Goal: Task Accomplishment & Management: Manage account settings

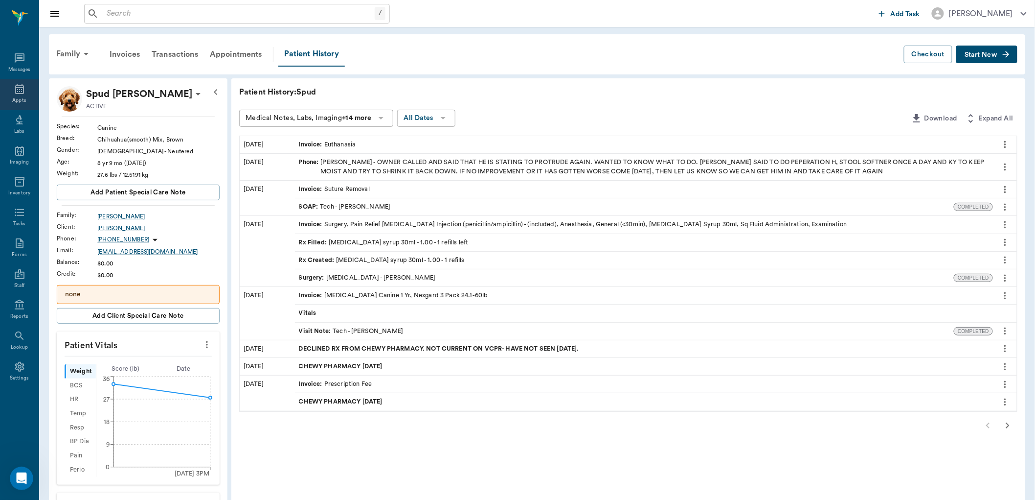
click at [18, 86] on icon at bounding box center [19, 89] width 9 height 10
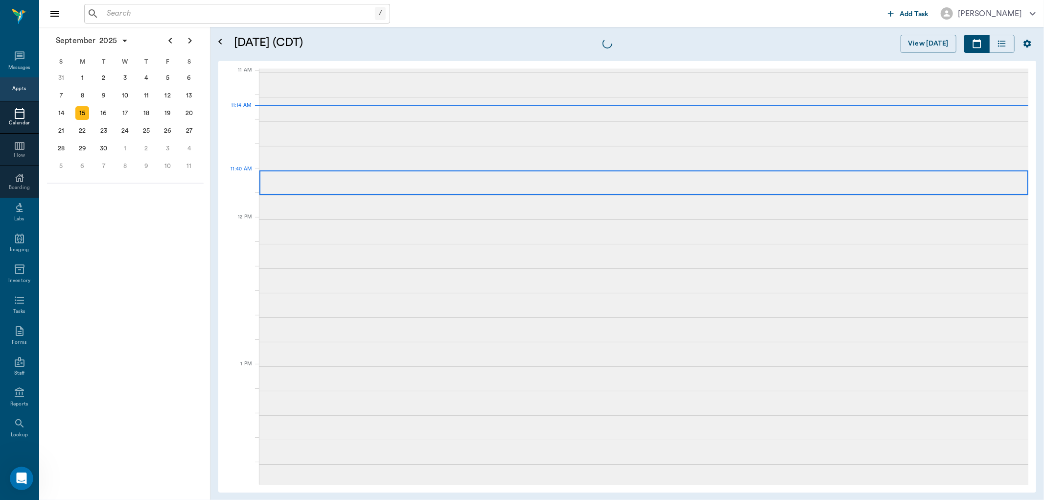
scroll to position [442, 0]
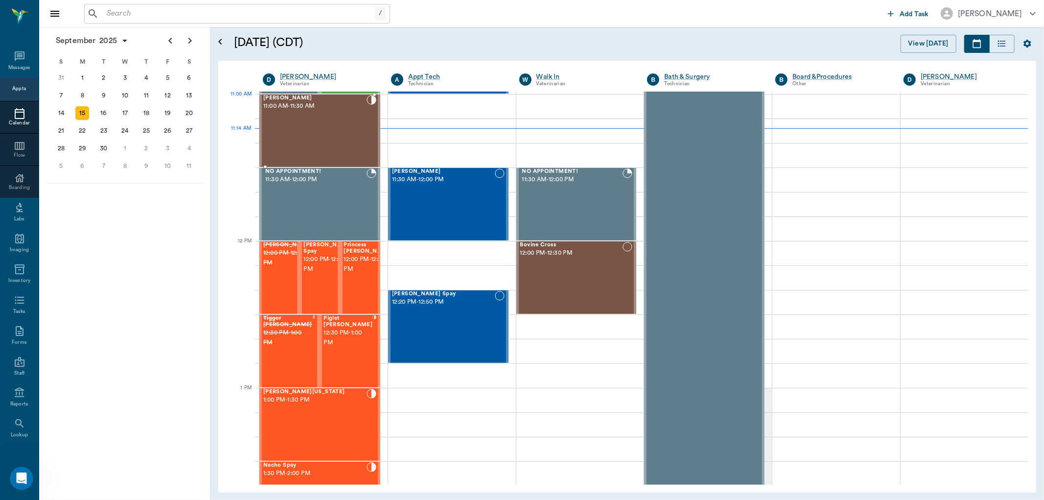
click at [316, 114] on div "[PERSON_NAME] 11:00 AM - 11:30 AM" at bounding box center [314, 130] width 103 height 71
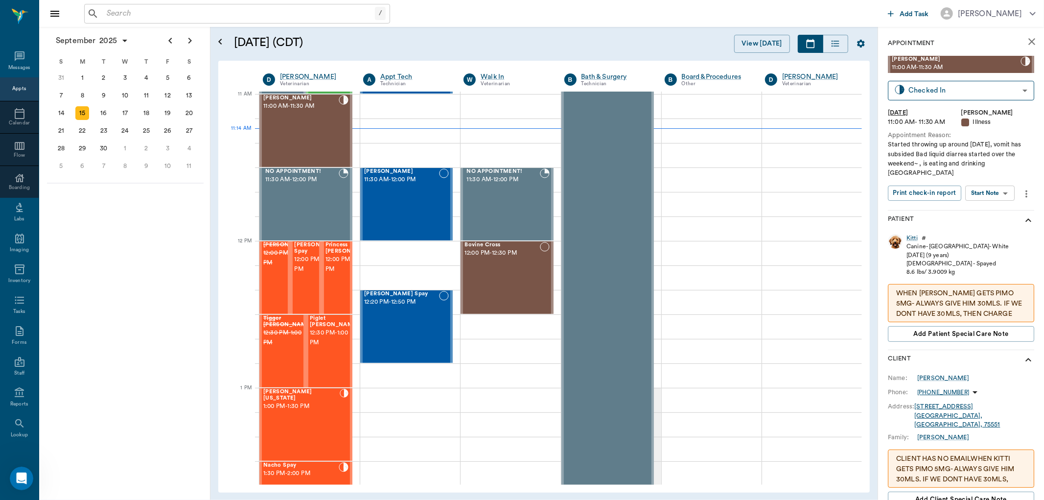
click at [989, 180] on body "/ ​ Add Task Dr. Bert Ellsworth Nectar Messages Appts Calendar Flow Boarding La…" at bounding box center [522, 250] width 1044 height 500
click at [980, 201] on button "Start SOAP" at bounding box center [979, 203] width 33 height 11
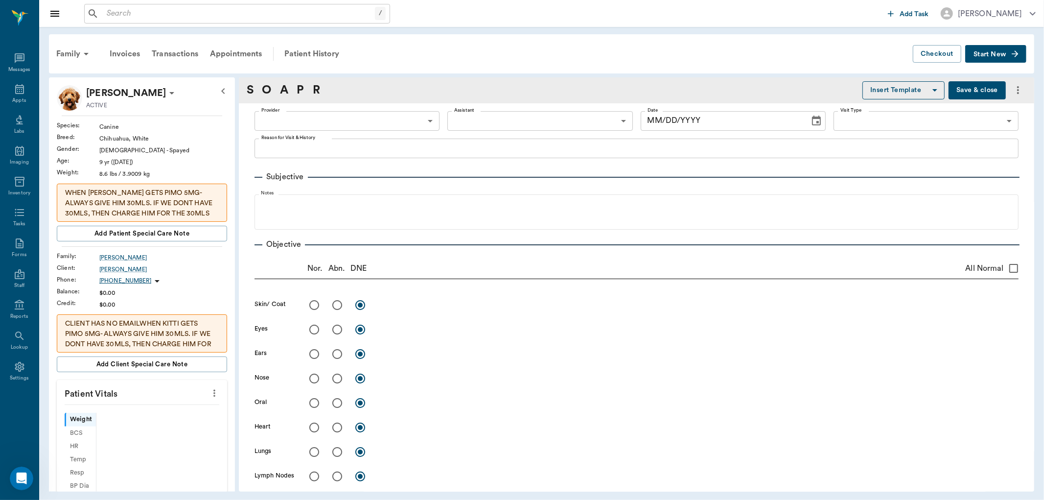
type input "63ec2f075fda476ae8351a4d"
type input "65d2be4f46e3a538d89b8c15"
type textarea "Started throwing up around [DATE], vomit has subsided Bad liquid diarrea starte…"
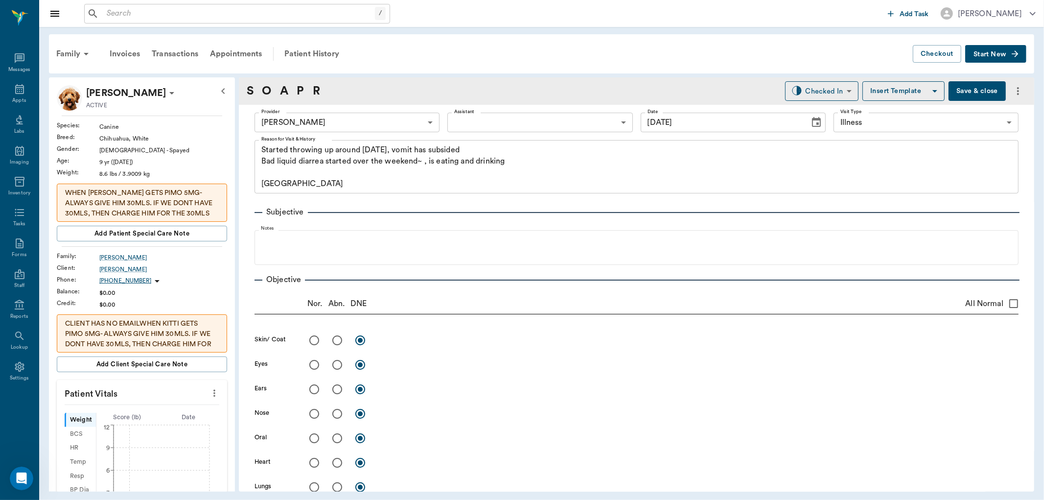
type input "[DATE]"
click at [209, 390] on icon "more" at bounding box center [214, 393] width 11 height 12
click at [181, 407] on span "Enter Vitals" at bounding box center [165, 410] width 82 height 10
click at [158, 427] on input "text" at bounding box center [141, 423] width 85 height 20
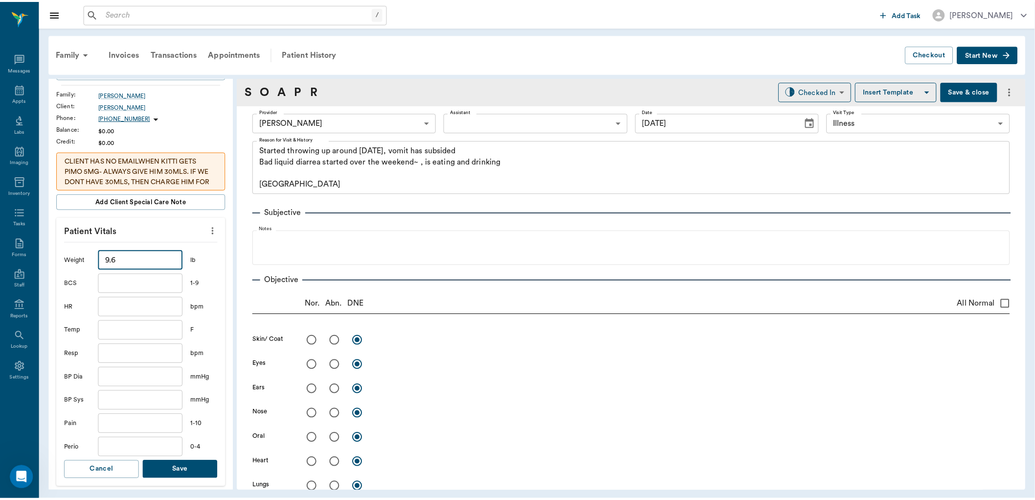
scroll to position [163, 0]
type input "9.6"
click at [126, 328] on input "text" at bounding box center [141, 330] width 85 height 20
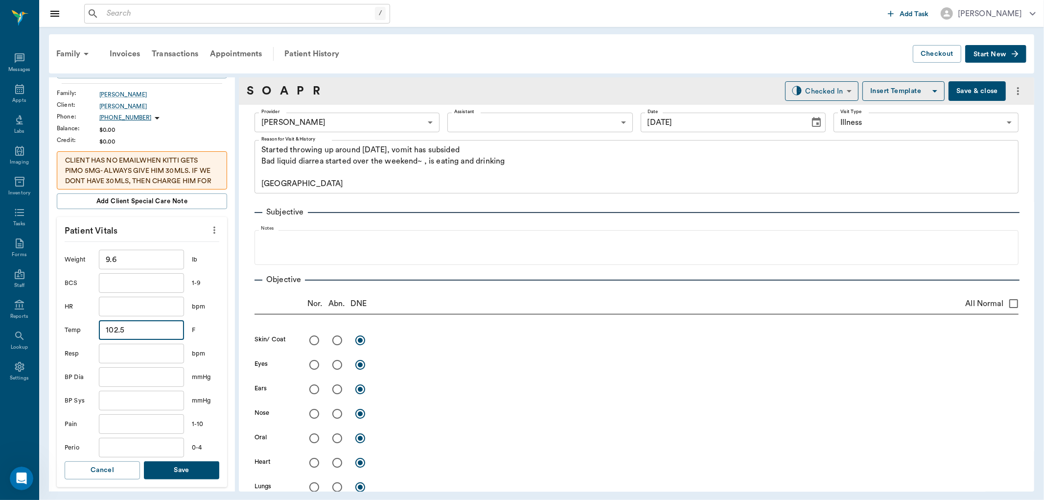
type input "102.5"
click at [179, 469] on button "Save" at bounding box center [181, 470] width 75 height 18
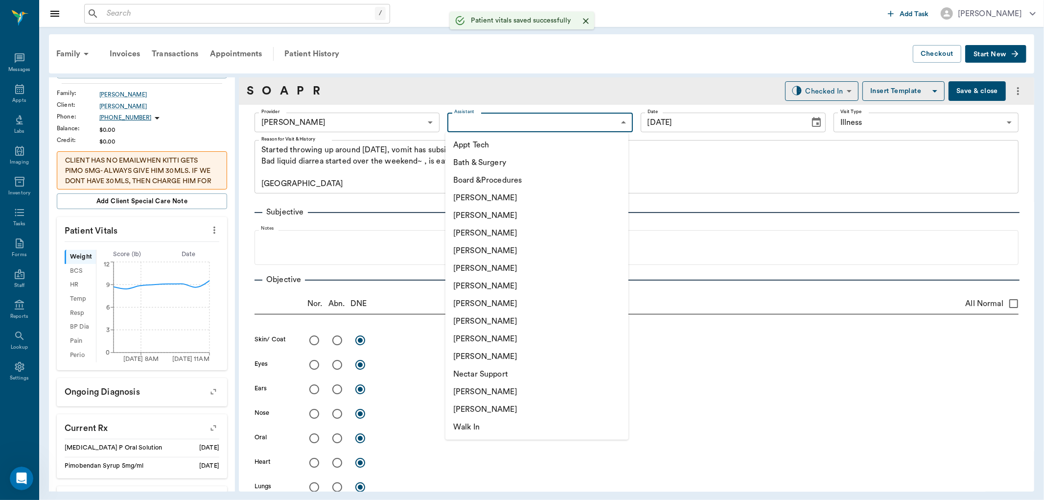
click at [497, 130] on body "/ ​ Add Task Dr. Bert Ellsworth Nectar Messages Appts Labs Imaging Inventory Ta…" at bounding box center [522, 250] width 1044 height 500
click at [468, 321] on li "[PERSON_NAME]" at bounding box center [536, 321] width 183 height 18
type input "63ec2e7e52e12b0ba117b124"
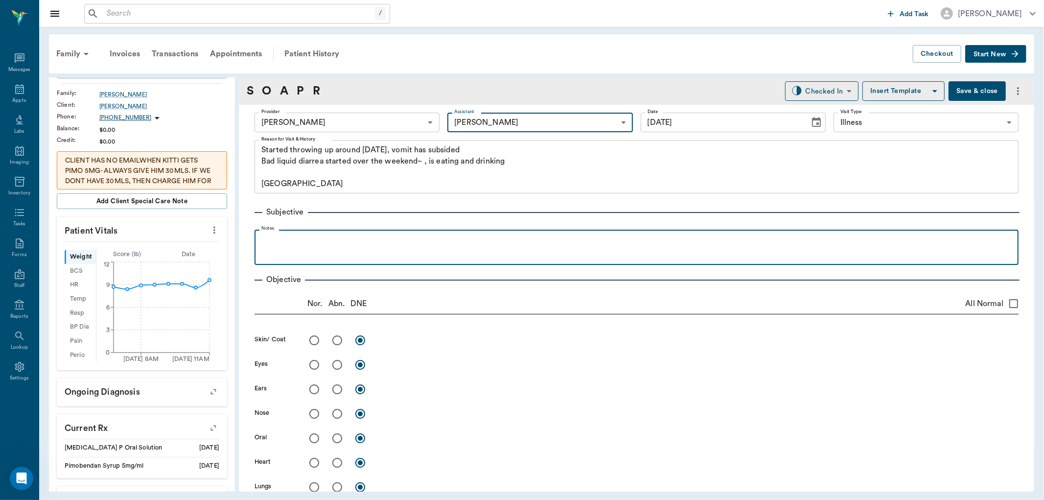
click at [265, 241] on p at bounding box center [636, 240] width 754 height 12
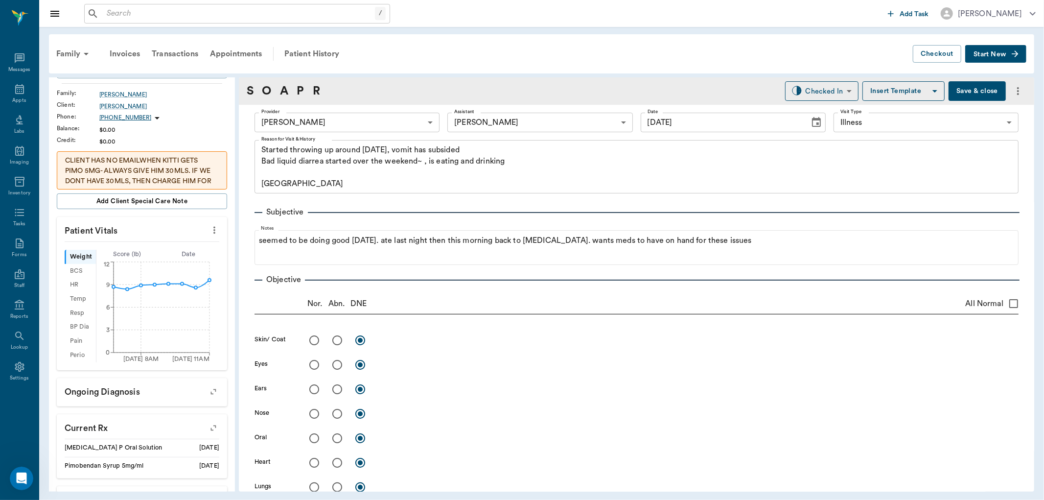
click at [977, 89] on button "Save & close" at bounding box center [976, 91] width 57 height 20
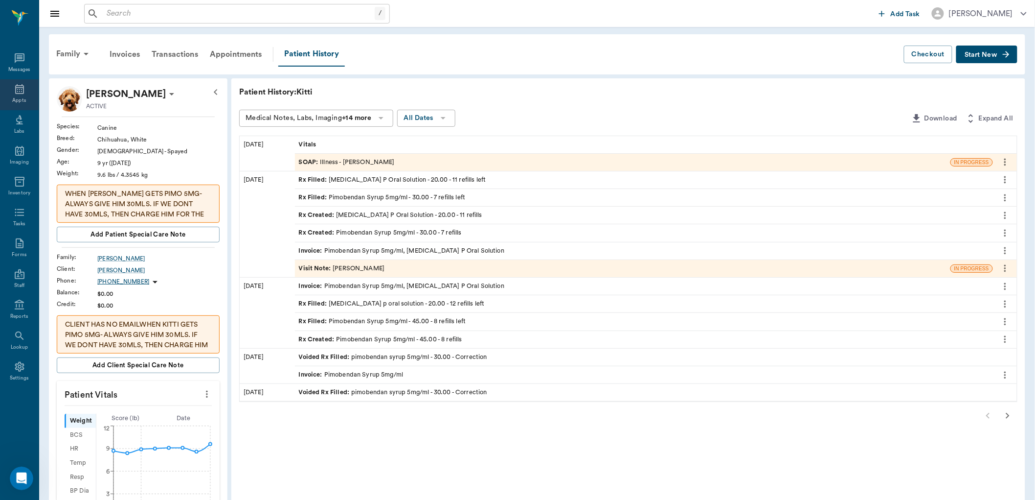
click at [8, 92] on div "Appts" at bounding box center [19, 94] width 39 height 31
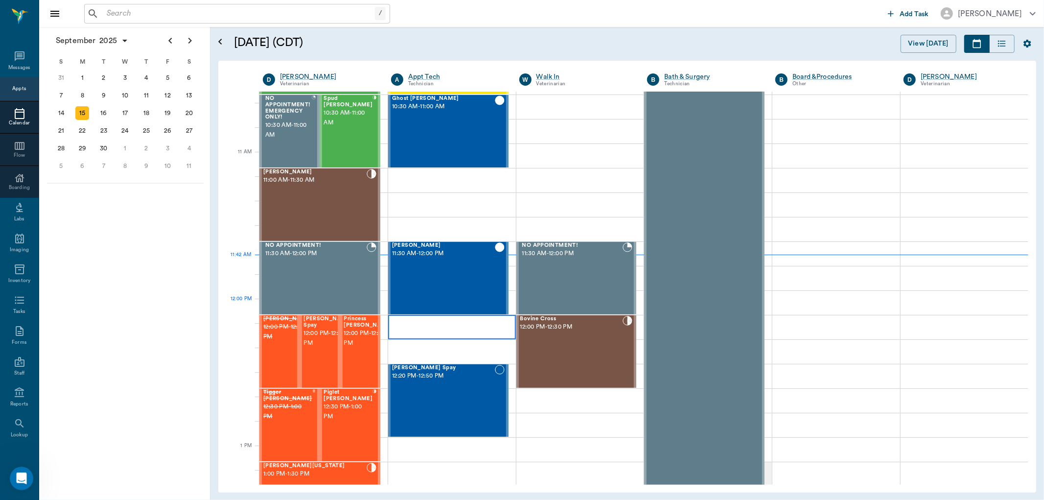
scroll to position [387, 0]
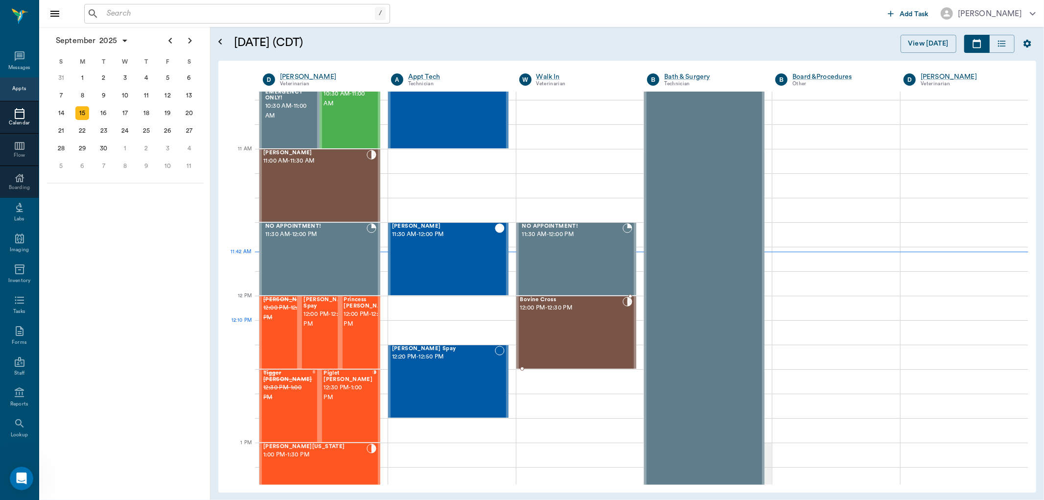
click at [550, 324] on div "Bovine Cross 12:00 PM - 12:30 PM" at bounding box center [571, 332] width 103 height 71
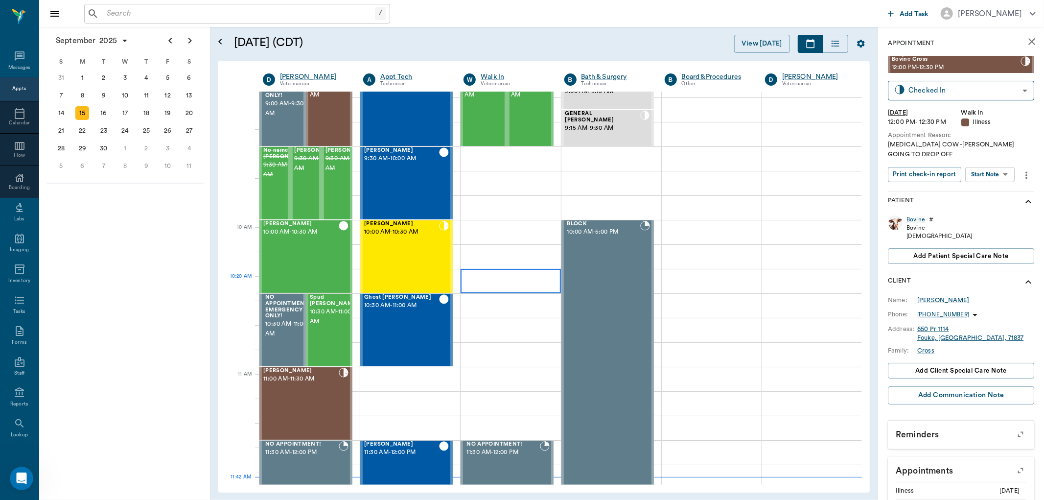
scroll to position [115, 0]
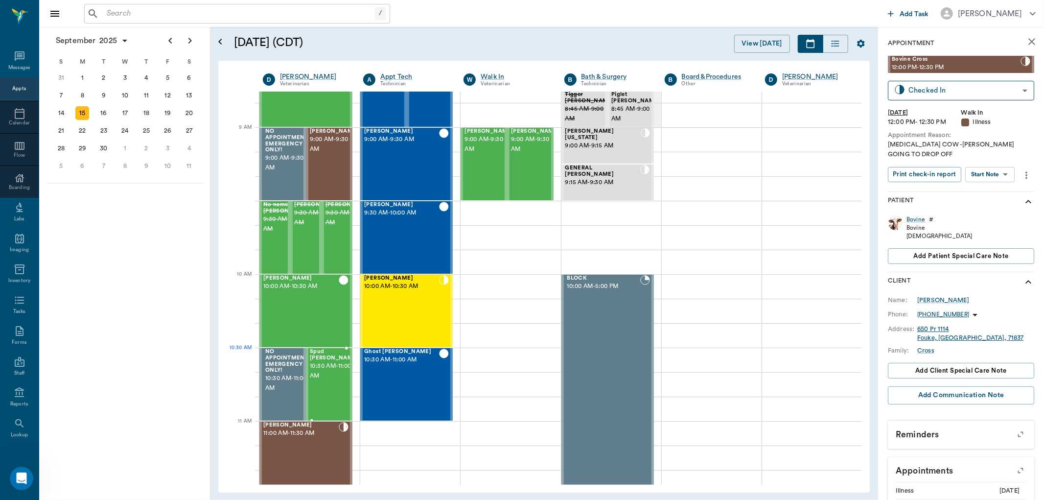
click at [338, 356] on span "Spud Blevins" at bounding box center [334, 354] width 49 height 13
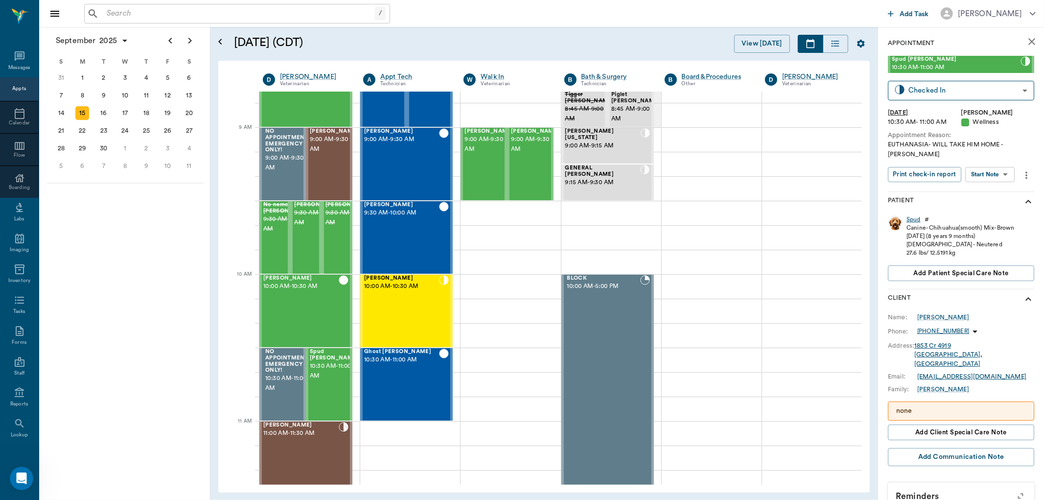
click at [915, 215] on div "Spud" at bounding box center [913, 219] width 14 height 8
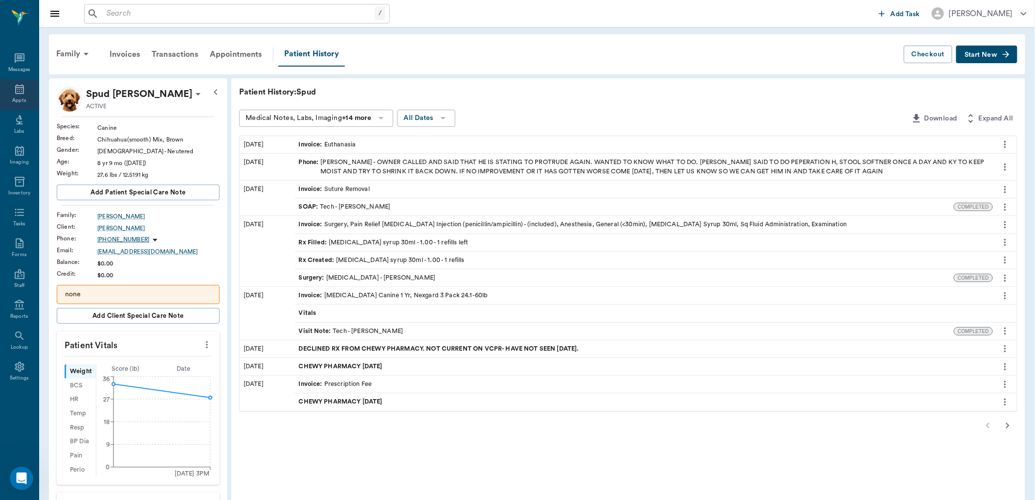
click at [24, 86] on icon at bounding box center [20, 89] width 12 height 12
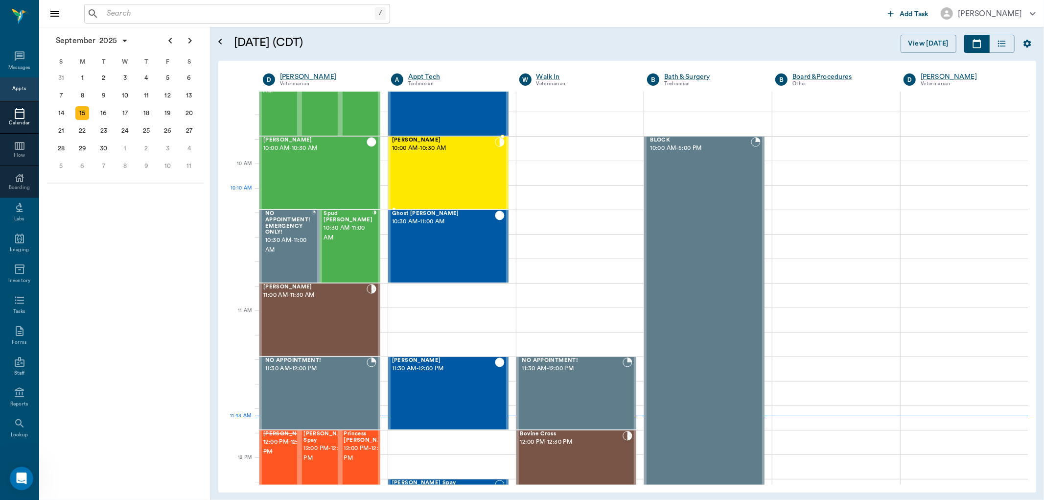
scroll to position [223, 0]
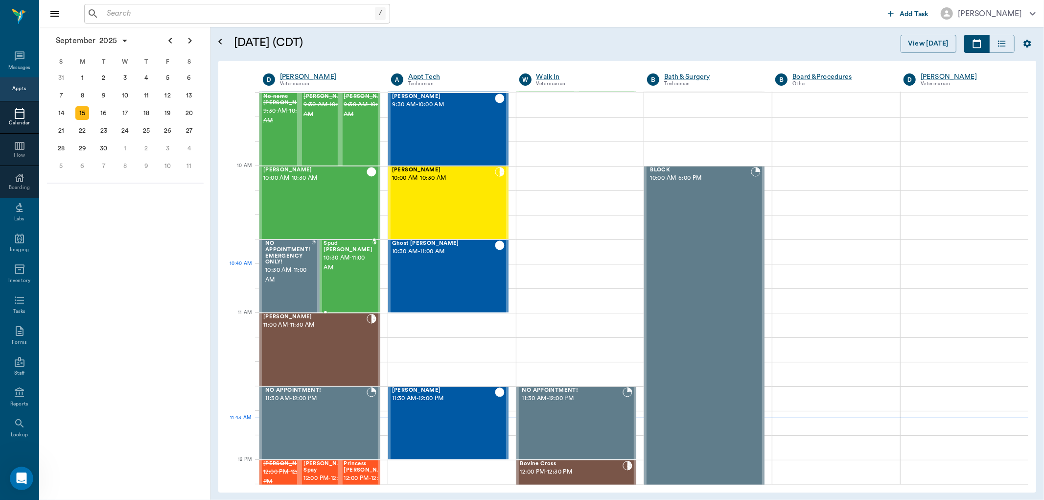
click at [344, 280] on div "Spud Blevins 10:30 AM - 11:00 AM" at bounding box center [347, 275] width 49 height 71
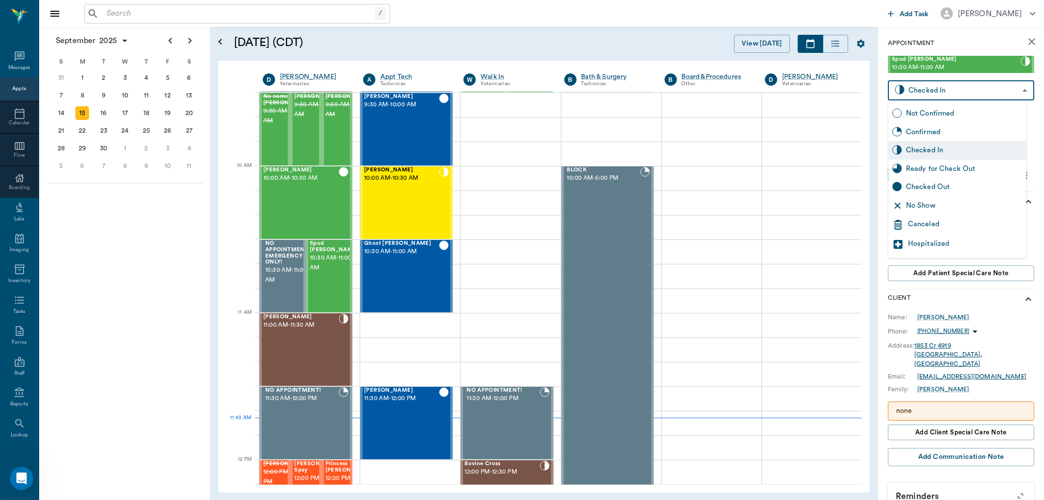
click at [965, 94] on body "/ ​ Add Task Dr. Bert Ellsworth Nectar Messages Appts Calendar Flow Boarding La…" at bounding box center [522, 250] width 1044 height 500
click at [962, 192] on div "Checked Out" at bounding box center [964, 187] width 116 height 11
type input "CHECKED_OUT"
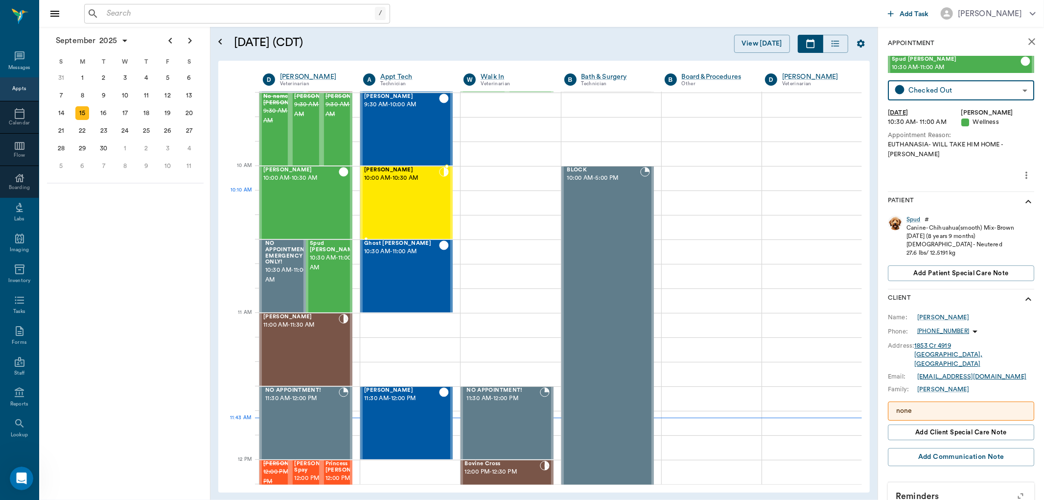
click at [417, 206] on div "JENNY Hervey 10:00 AM - 10:30 AM" at bounding box center [401, 202] width 75 height 71
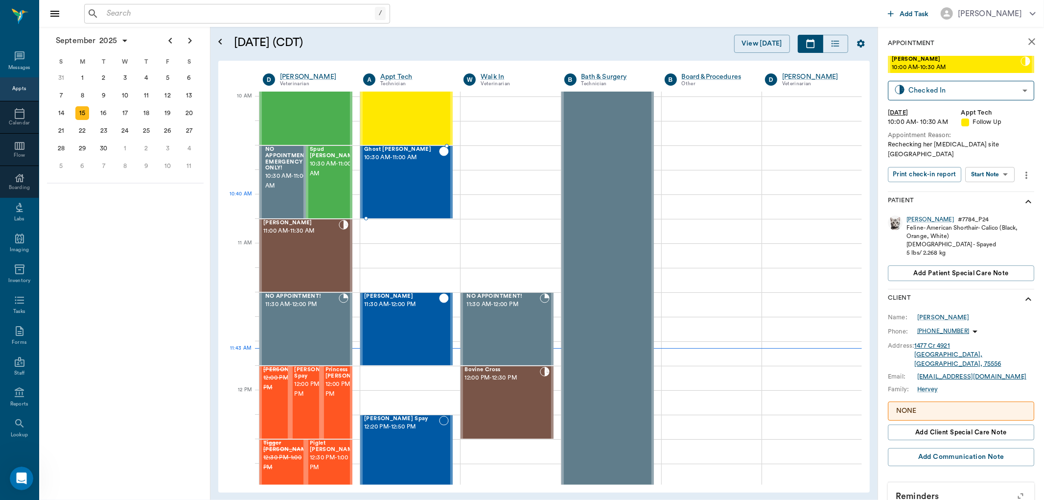
scroll to position [332, 0]
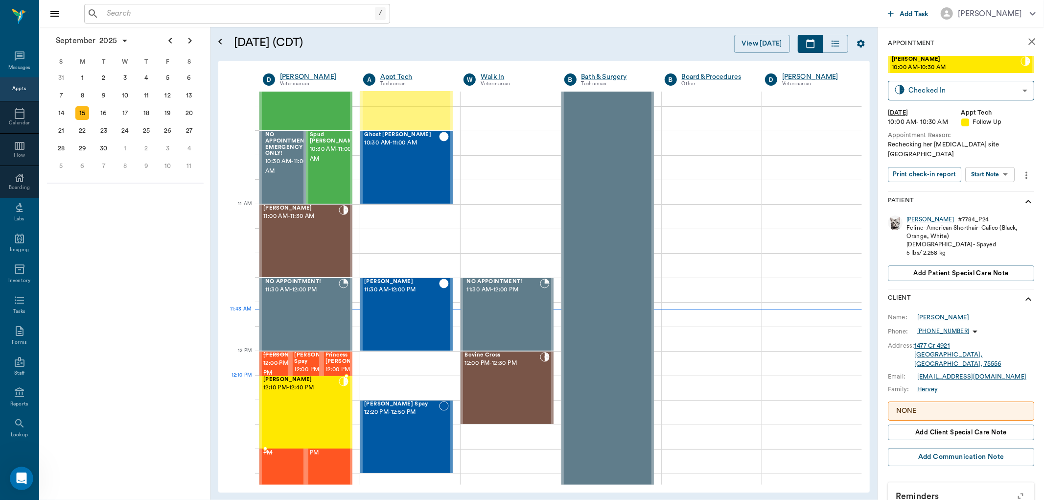
drag, startPoint x: 426, startPoint y: 110, endPoint x: 356, endPoint y: 435, distance: 331.8
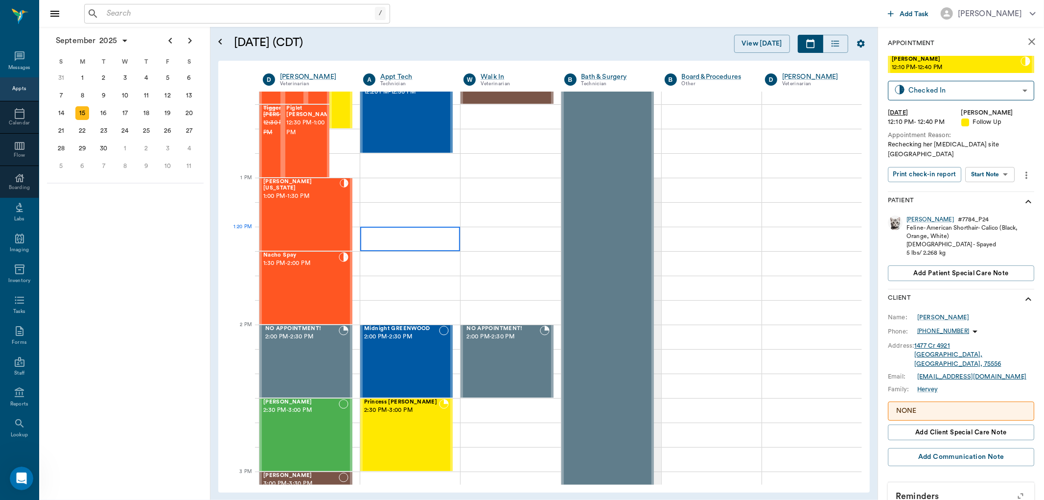
scroll to position [658, 0]
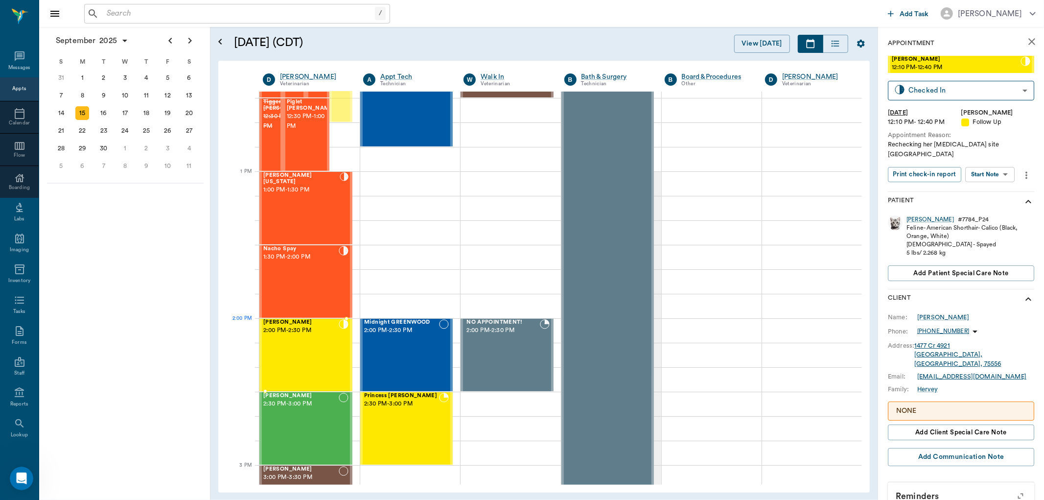
drag, startPoint x: 346, startPoint y: 111, endPoint x: 344, endPoint y: 372, distance: 261.8
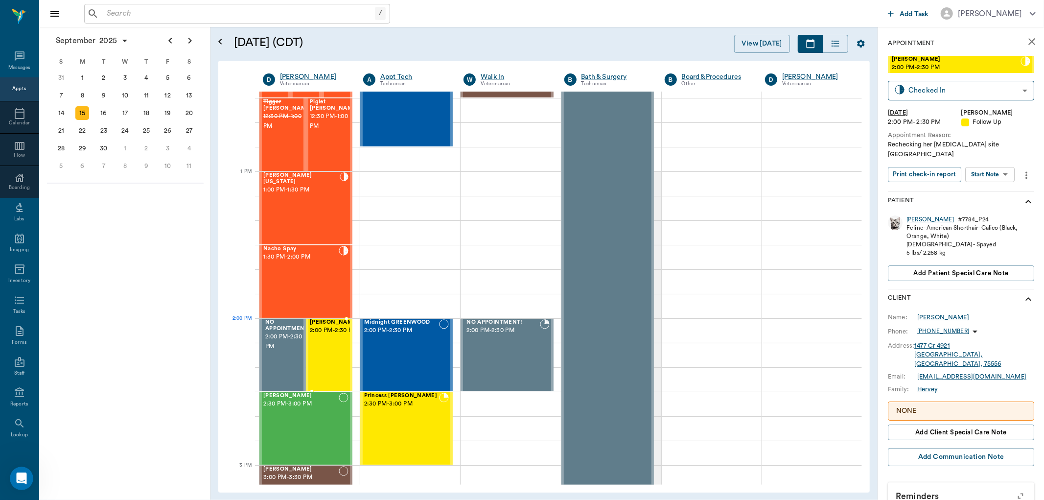
click at [359, 335] on div at bounding box center [359, 354] width 0 height 71
click at [339, 335] on span "2:00 PM - 2:30 PM" at bounding box center [334, 330] width 49 height 10
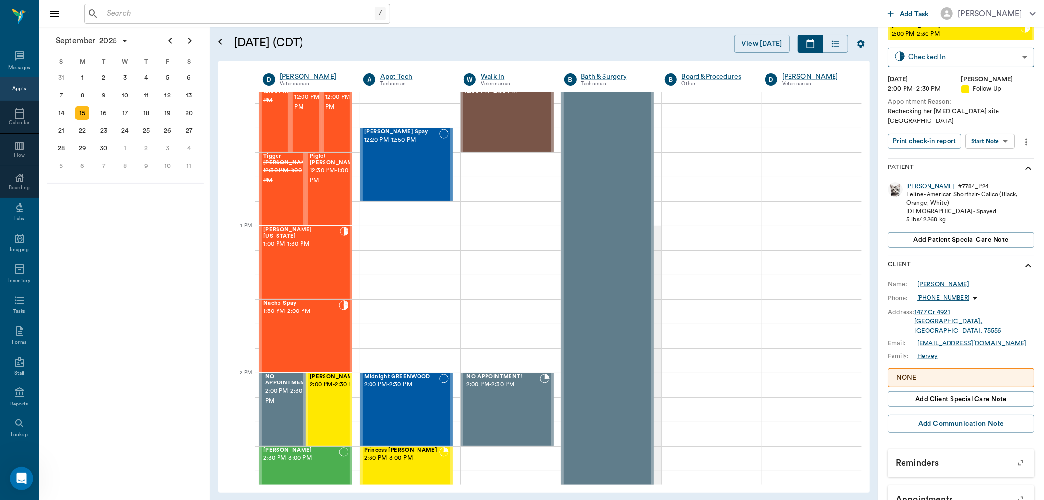
scroll to position [72, 0]
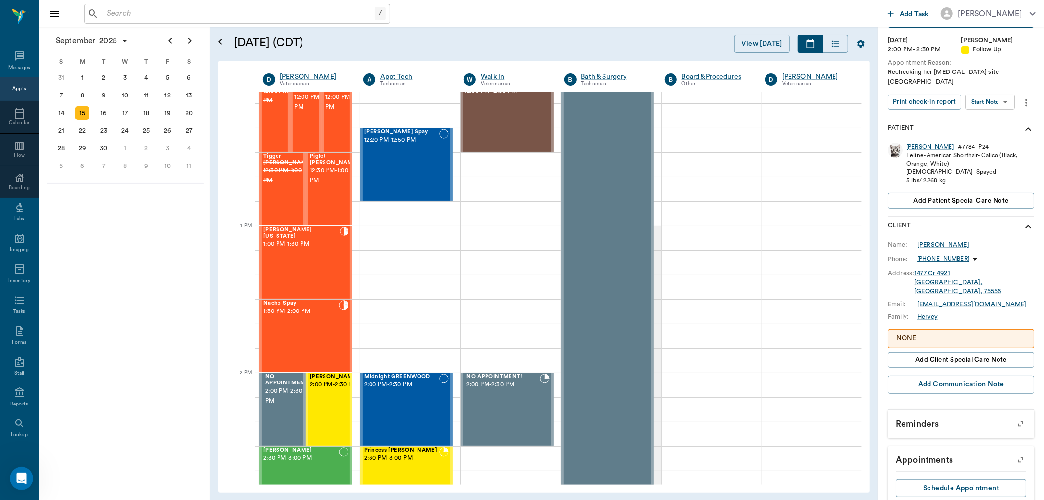
click at [1025, 97] on icon "more" at bounding box center [1026, 103] width 11 height 12
drag, startPoint x: 992, startPoint y: 158, endPoint x: 536, endPoint y: 252, distance: 466.1
click at [992, 158] on span "Edit appointment" at bounding box center [983, 156] width 82 height 10
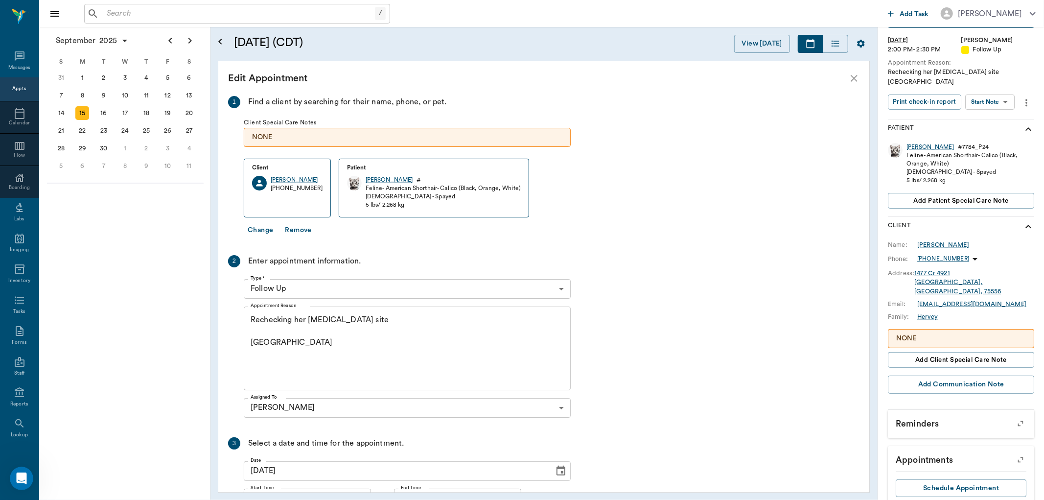
click at [346, 285] on body "/ ​ Add Task Dr. Bert Ellsworth Nectar Messages Appts Calendar Flow Boarding La…" at bounding box center [522, 250] width 1044 height 500
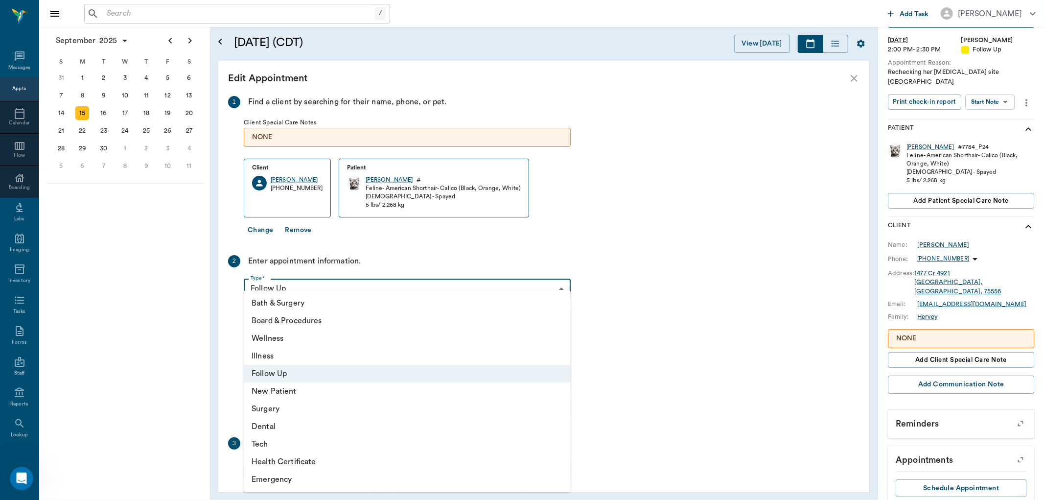
click at [325, 410] on li "Surgery" at bounding box center [407, 409] width 327 height 18
type input "65d2be4f46e3a538d89b8c18"
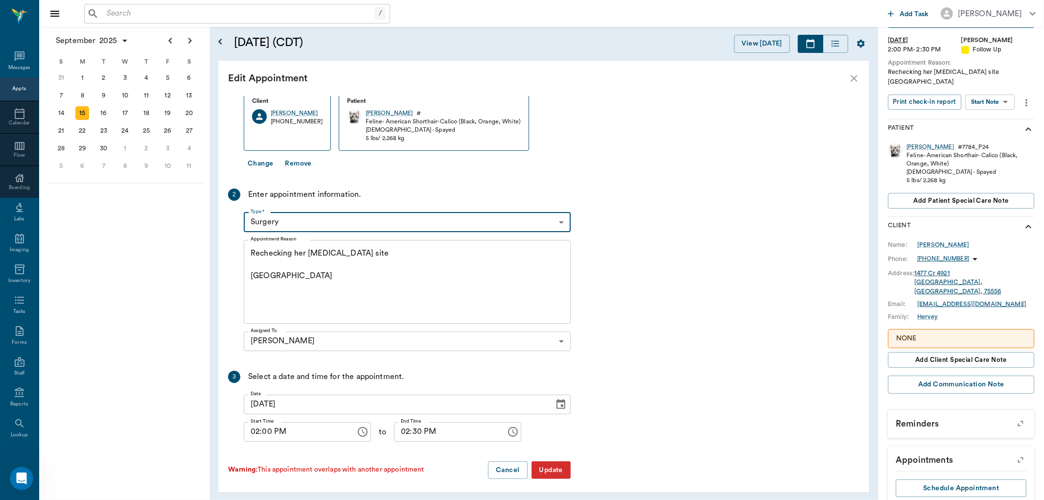
scroll to position [70, 0]
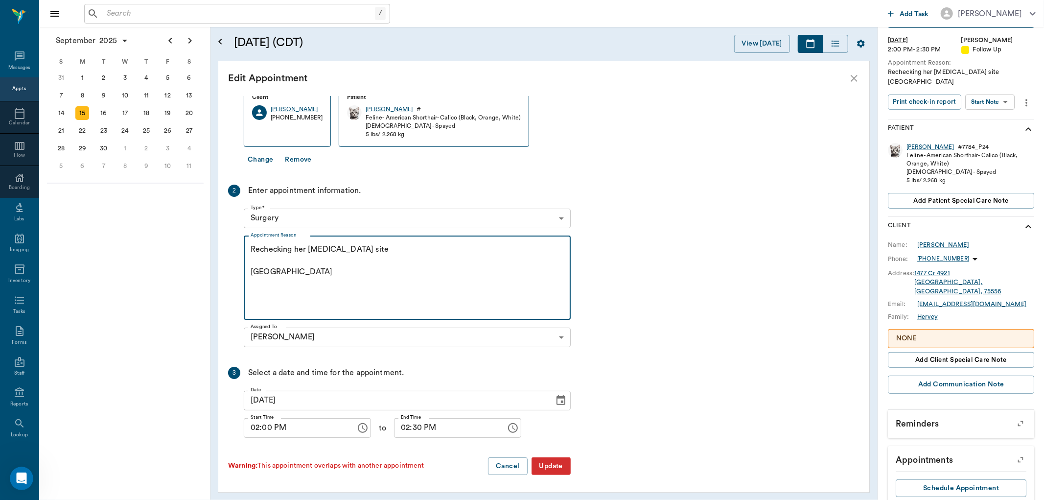
drag, startPoint x: 390, startPoint y: 251, endPoint x: 237, endPoint y: 250, distance: 152.7
click at [237, 250] on div "2 Enter appointment information. Type * Surgery 65d2be4f46e3a538d89b8c18 Type *…" at bounding box center [399, 267] width 343 height 166
drag, startPoint x: 281, startPoint y: 270, endPoint x: 224, endPoint y: 258, distance: 58.4
click at [220, 266] on div "1 Find a client by searching for their name, phone, or pet. Client Special Care…" at bounding box center [543, 294] width 651 height 396
click at [394, 240] on div "Re-Suture incision x Appointment Reason" at bounding box center [407, 278] width 327 height 84
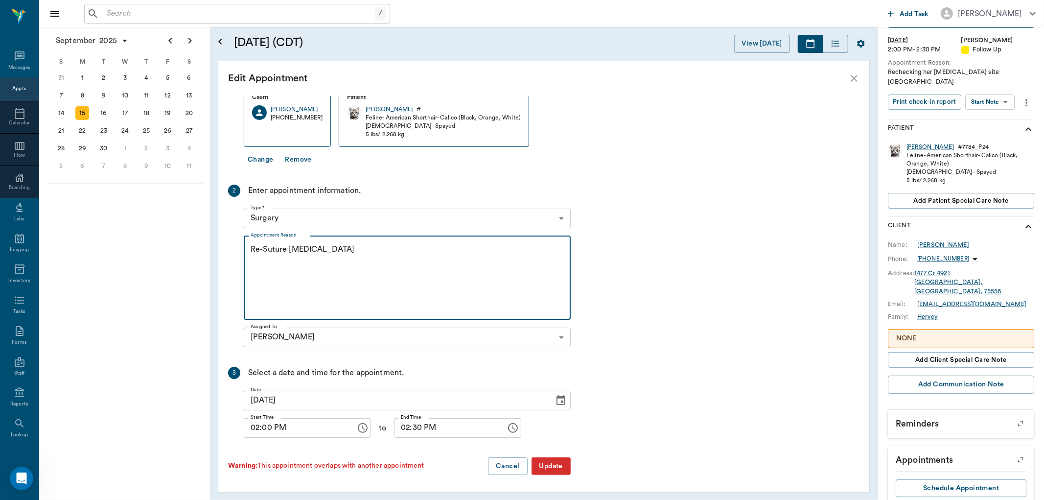
click at [392, 247] on textarea "Re-Suture incision" at bounding box center [407, 278] width 313 height 68
type textarea "Re-Suture incision -Hunt"
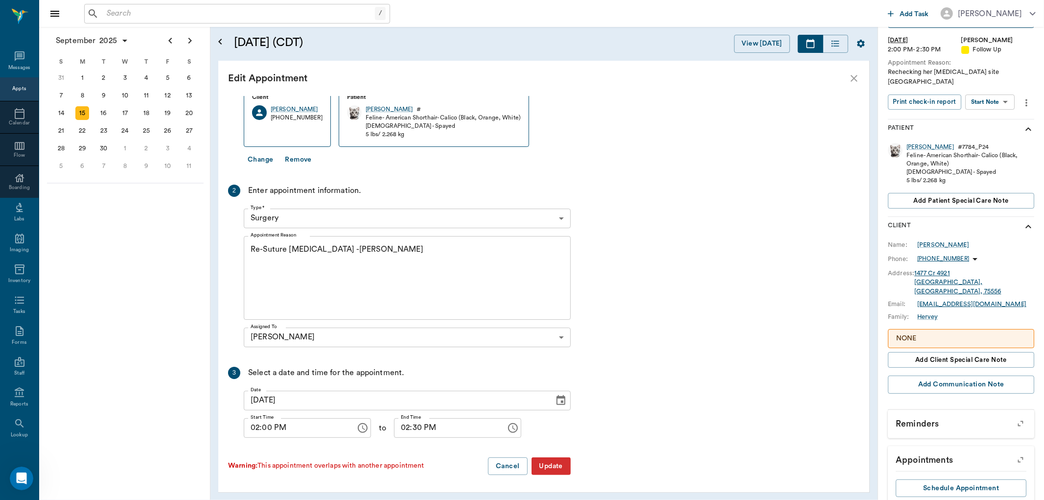
click at [549, 466] on button "Update" at bounding box center [550, 466] width 39 height 18
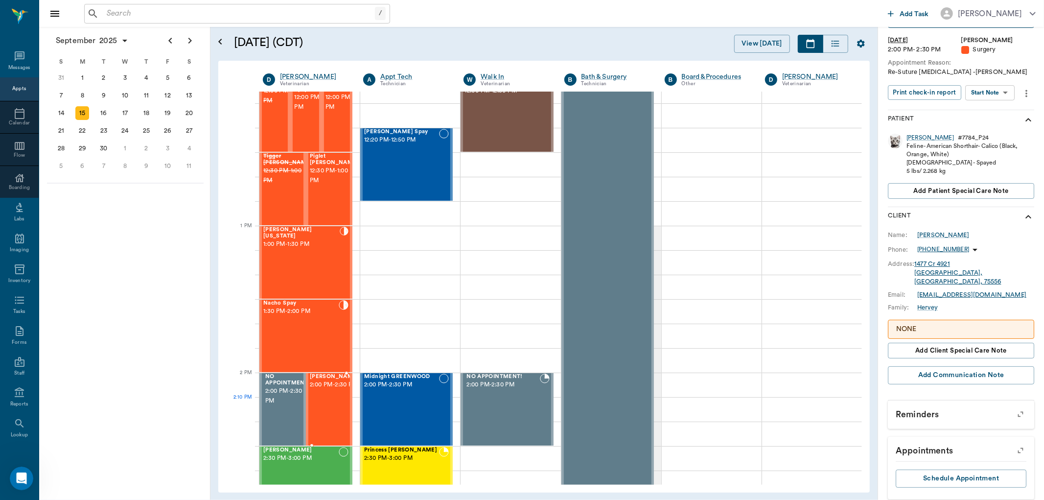
click at [334, 412] on div "JENNY Hervey 2:00 PM - 2:30 PM" at bounding box center [334, 408] width 49 height 71
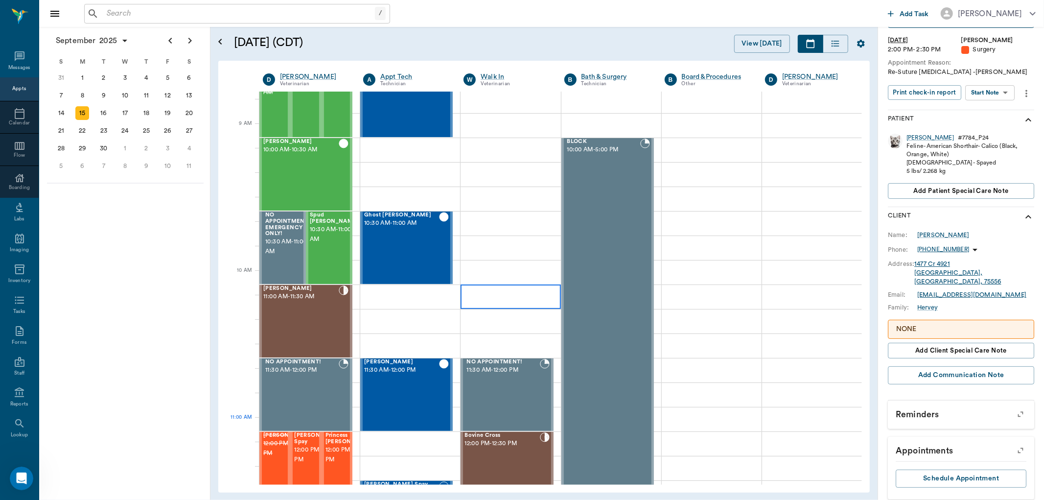
scroll to position [277, 0]
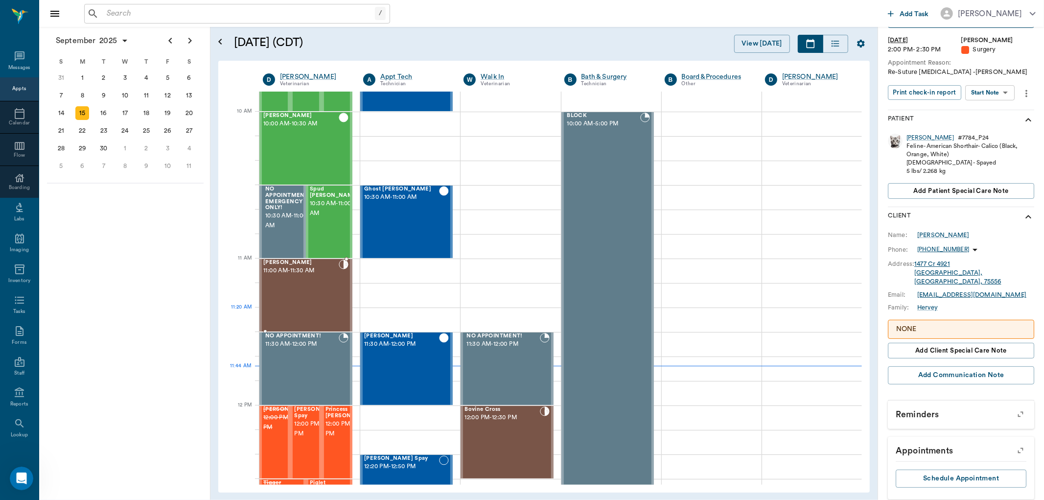
click at [333, 309] on div "Kitti Fullen 11:00 AM - 11:30 AM" at bounding box center [300, 294] width 75 height 71
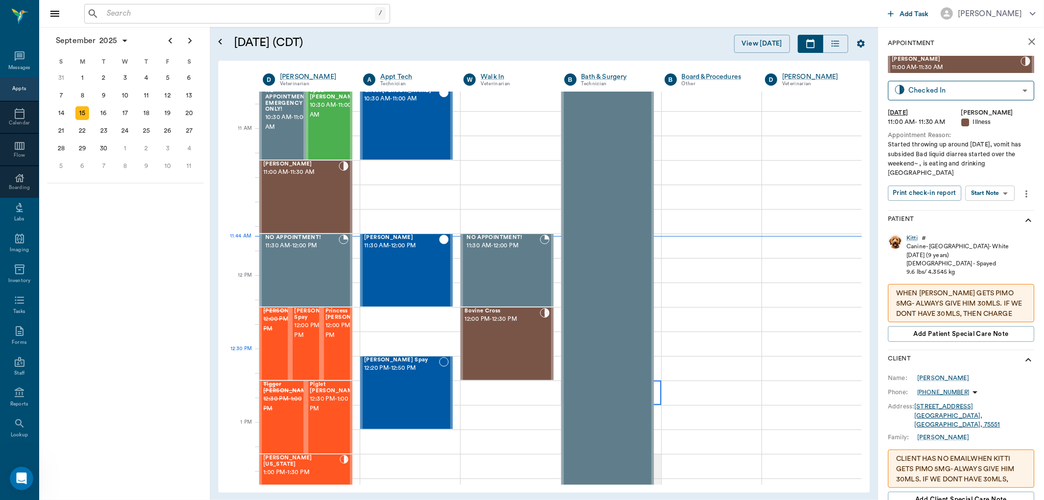
scroll to position [441, 0]
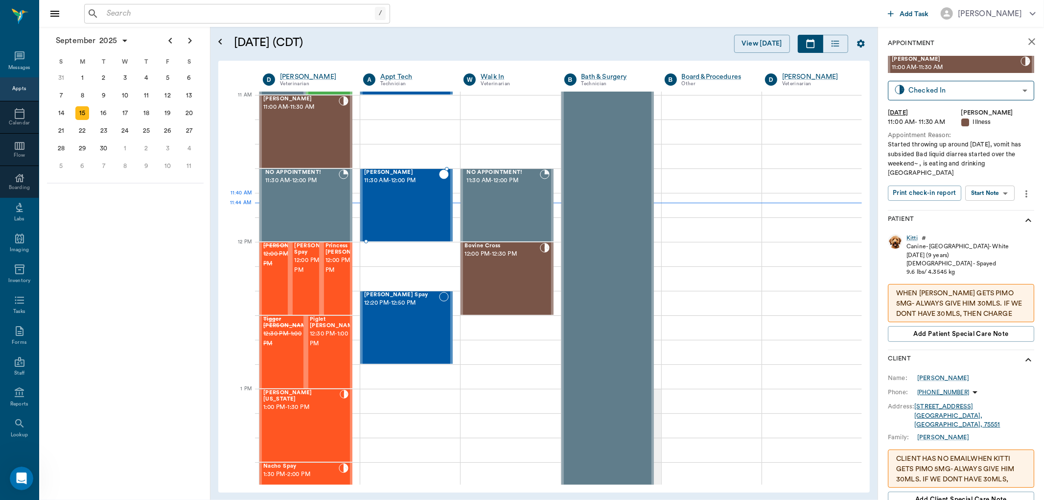
click at [427, 216] on div "Milo Draper 11:30 AM - 12:00 PM" at bounding box center [401, 204] width 75 height 71
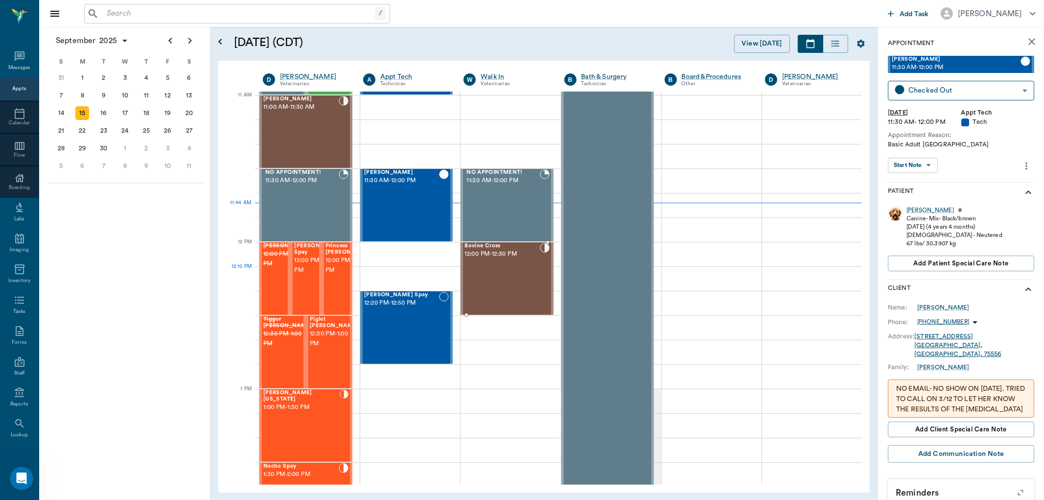
click at [495, 277] on div "Bovine Cross 12:00 PM - 12:30 PM" at bounding box center [501, 278] width 75 height 71
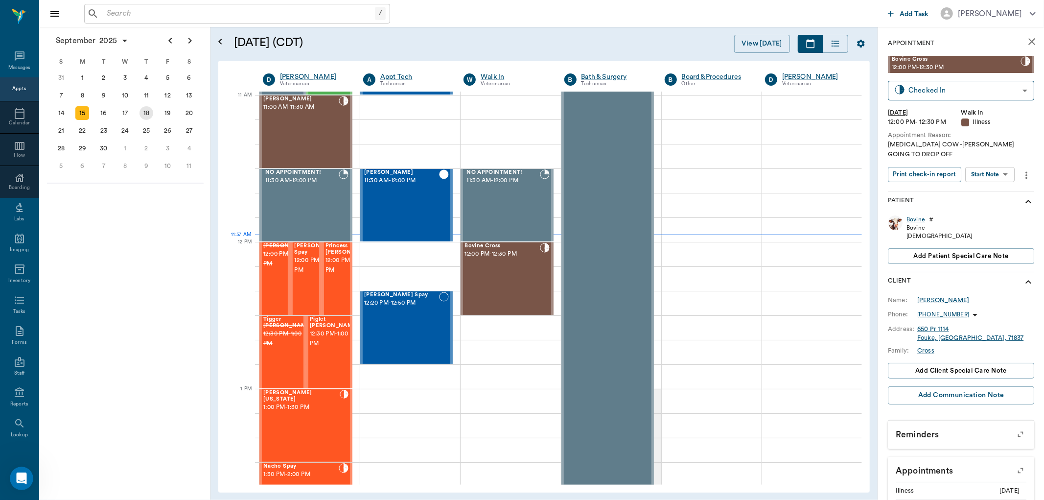
click at [149, 112] on div "18" at bounding box center [146, 113] width 14 height 14
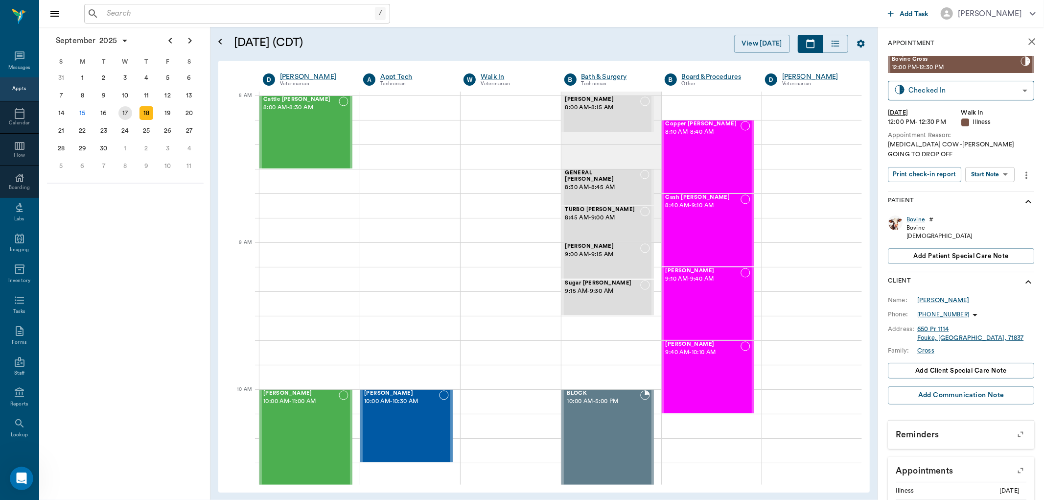
click at [128, 115] on div "17" at bounding box center [125, 113] width 14 height 14
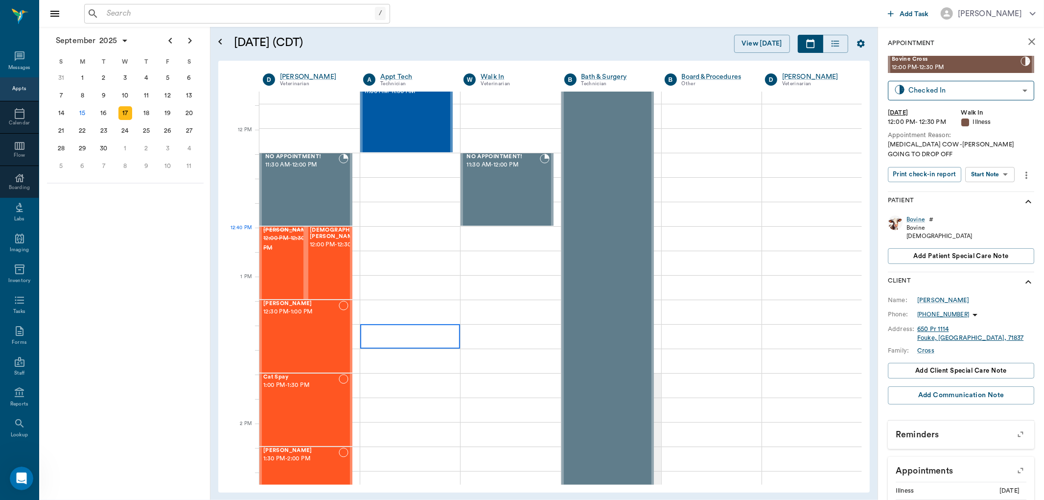
scroll to position [598, 0]
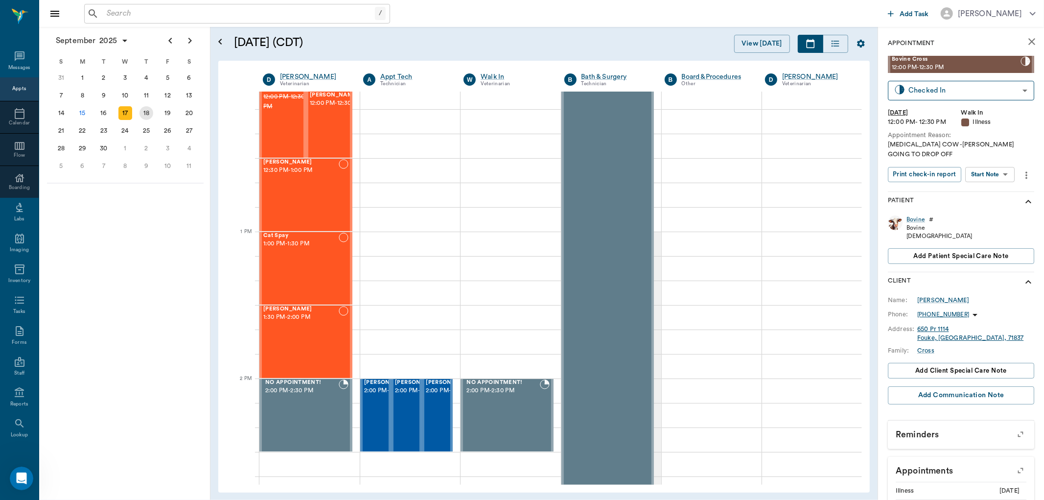
click at [150, 114] on div "18" at bounding box center [146, 113] width 14 height 14
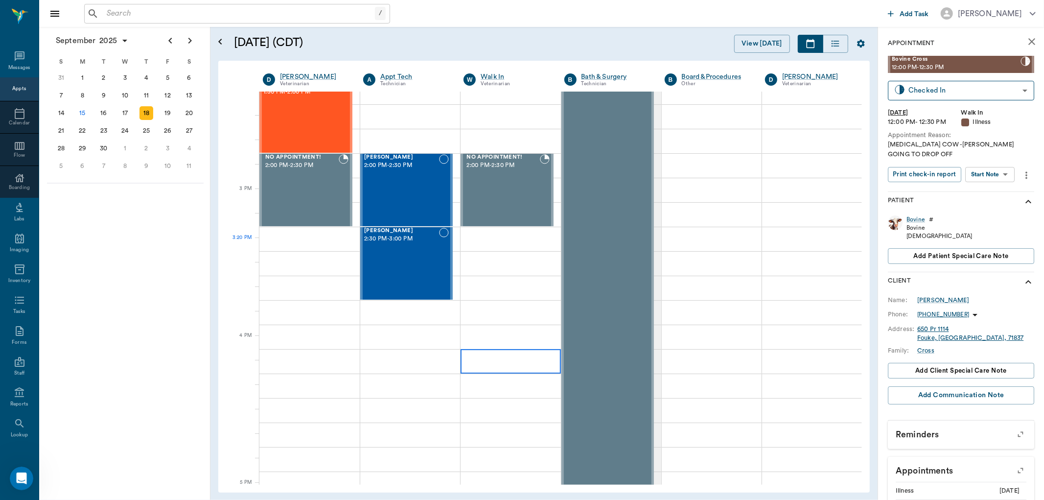
scroll to position [979, 0]
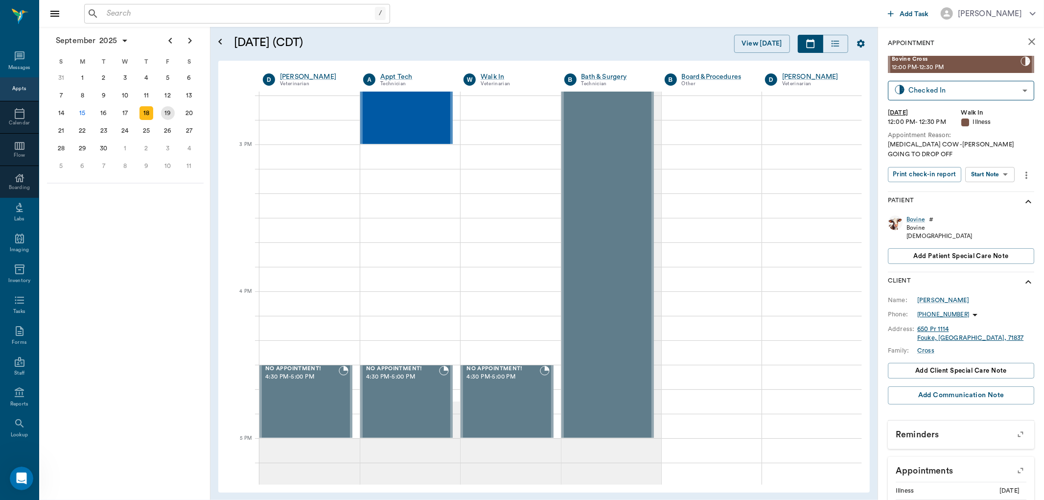
click at [167, 109] on div "19" at bounding box center [168, 113] width 14 height 14
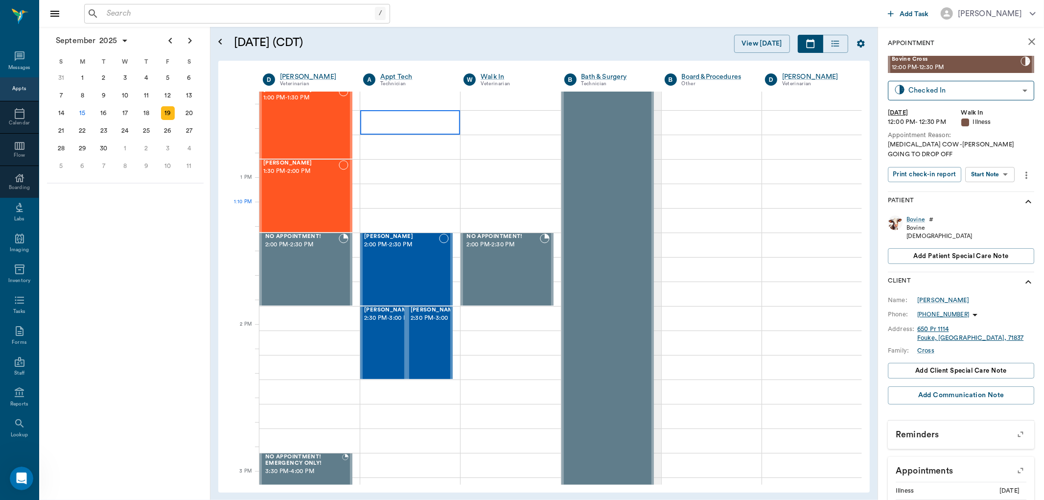
scroll to position [652, 0]
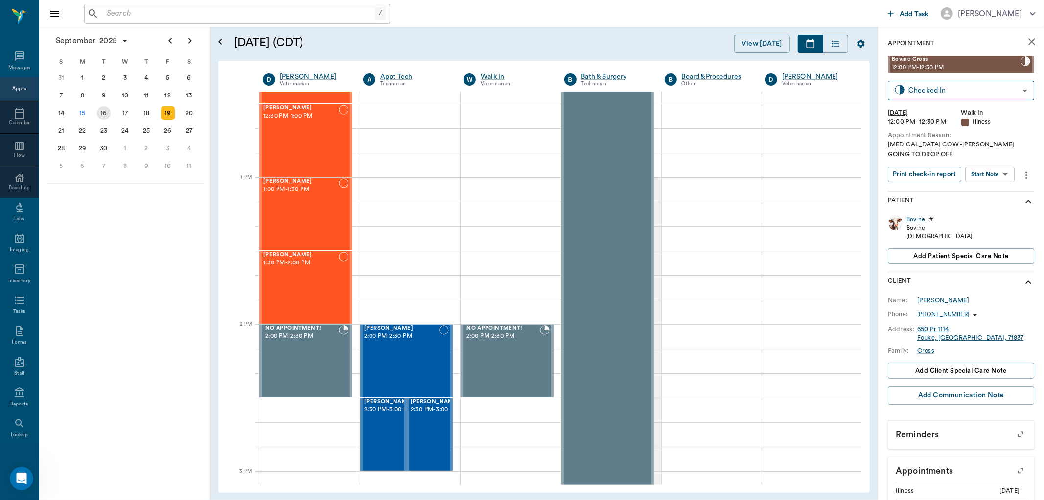
click at [103, 113] on div "16" at bounding box center [104, 113] width 14 height 14
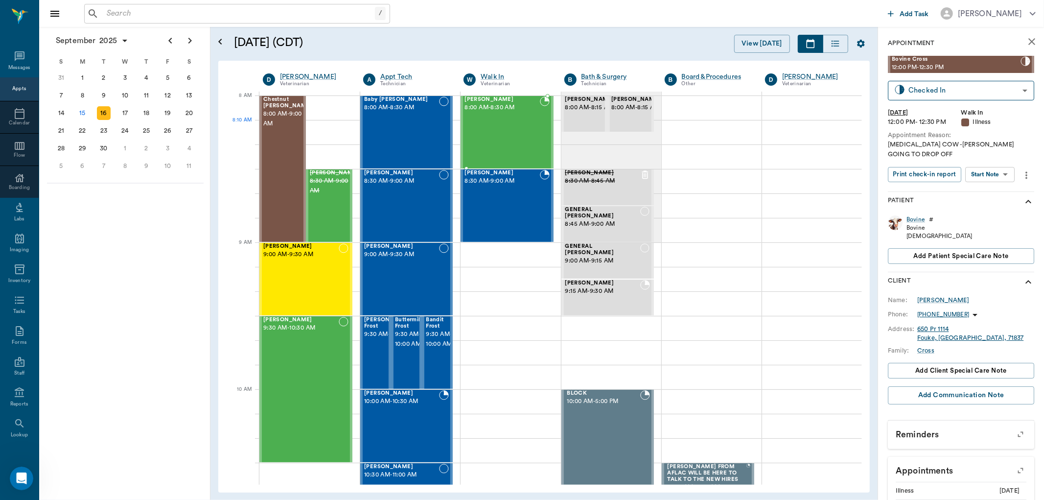
click at [487, 135] on div "Stymie Taylor 8:00 AM - 8:30 AM" at bounding box center [501, 131] width 75 height 71
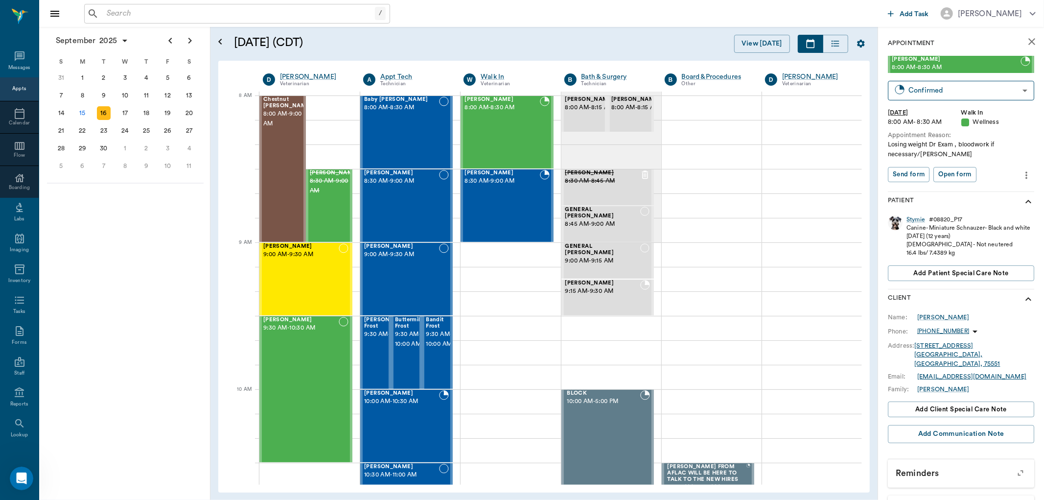
click at [1021, 174] on icon "more" at bounding box center [1026, 175] width 11 height 12
click at [970, 191] on span "Edit appointment" at bounding box center [977, 192] width 82 height 10
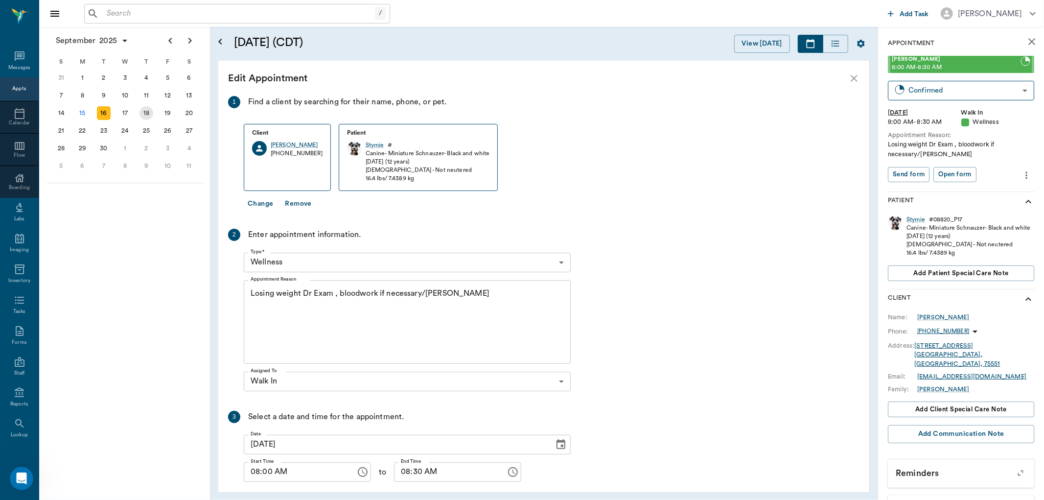
click at [145, 111] on div "18" at bounding box center [146, 113] width 14 height 14
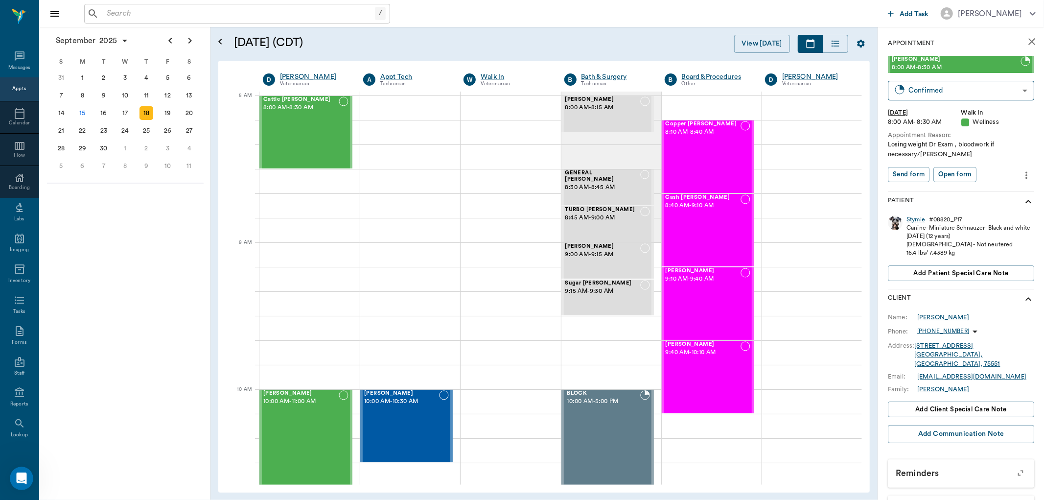
click at [1021, 177] on icon "more" at bounding box center [1026, 175] width 11 height 12
click at [987, 194] on span "Edit appointment" at bounding box center [977, 192] width 82 height 10
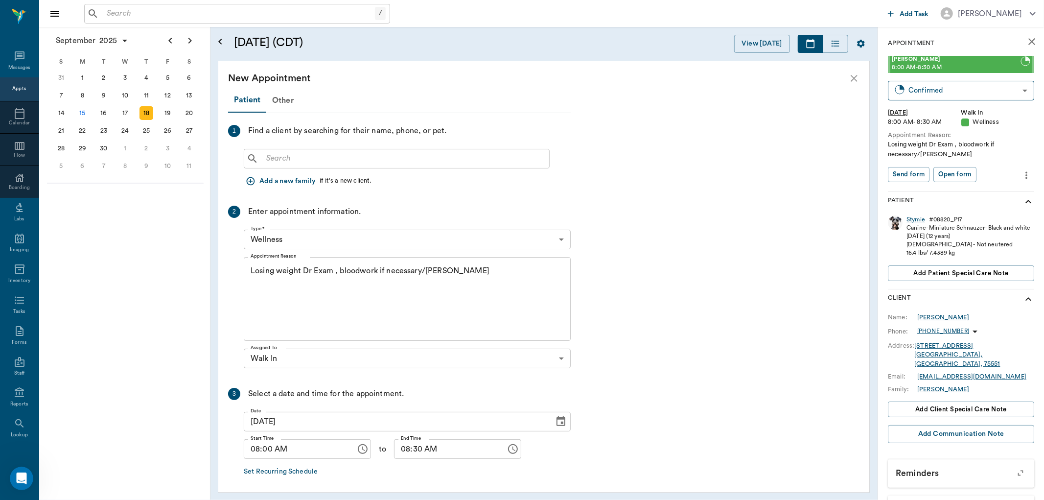
scroll to position [39, 0]
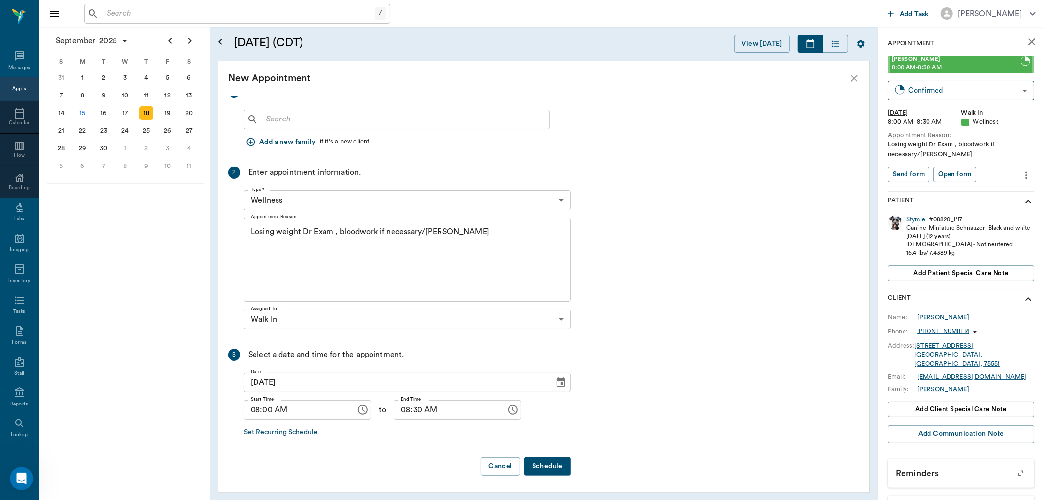
click at [559, 380] on icon "Choose date, selected date is Sep 16, 2025" at bounding box center [561, 382] width 12 height 12
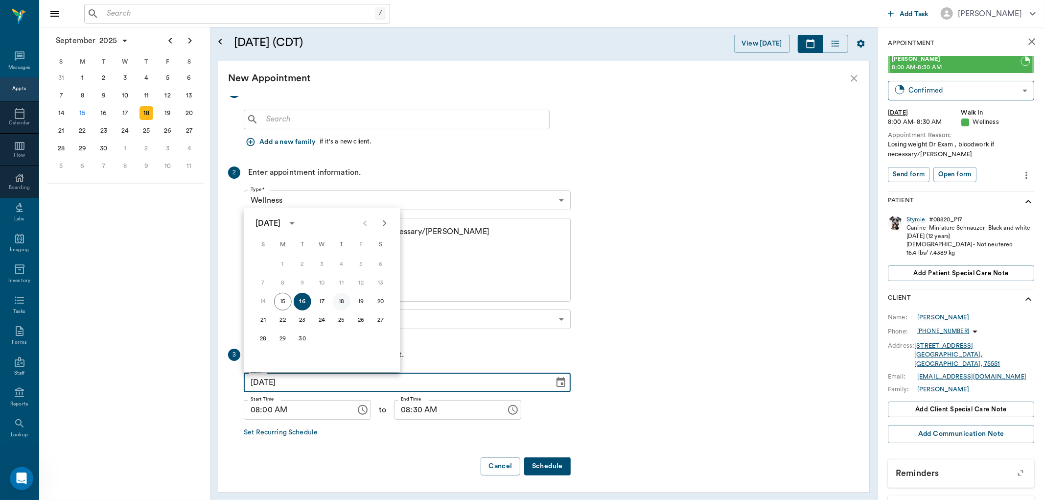
click at [341, 301] on button "18" at bounding box center [342, 302] width 18 height 18
type input "09/18/2025"
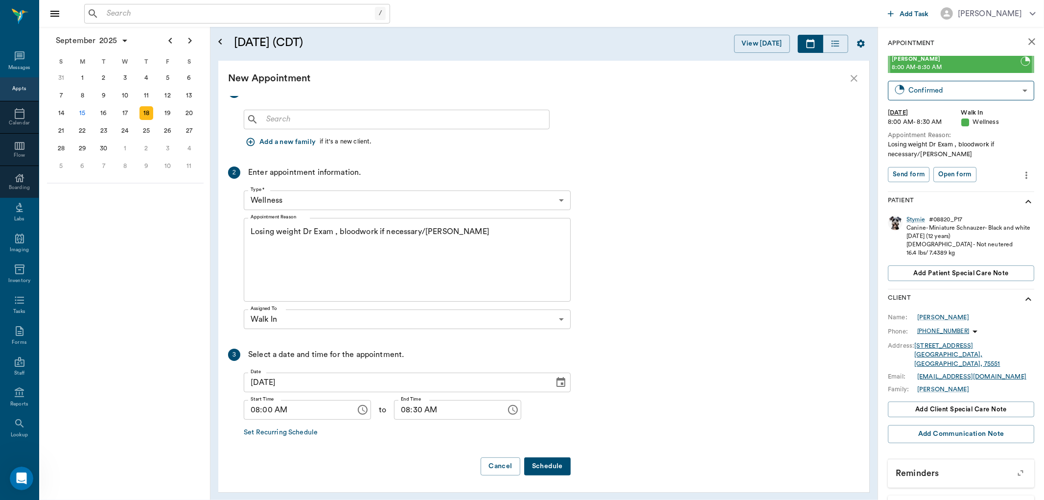
click at [554, 466] on button "Schedule" at bounding box center [547, 466] width 46 height 18
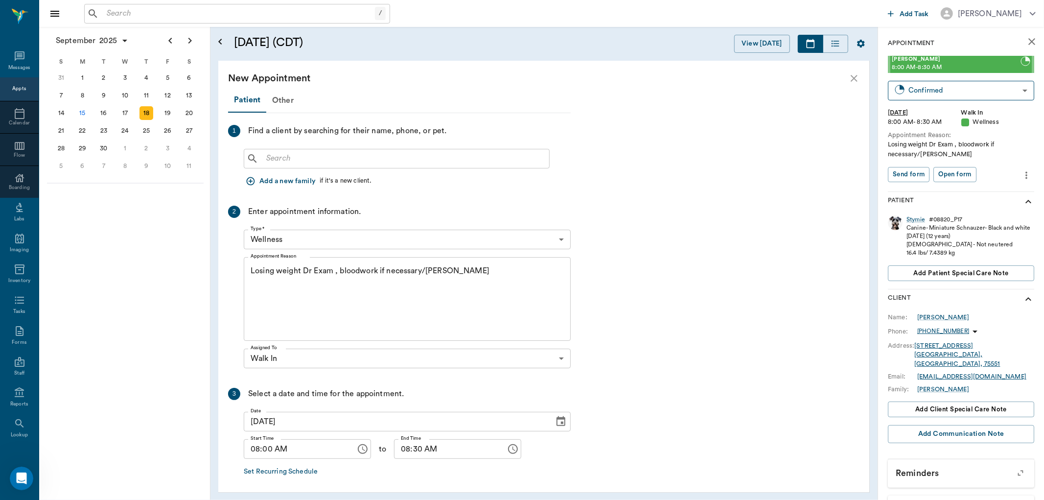
scroll to position [48, 0]
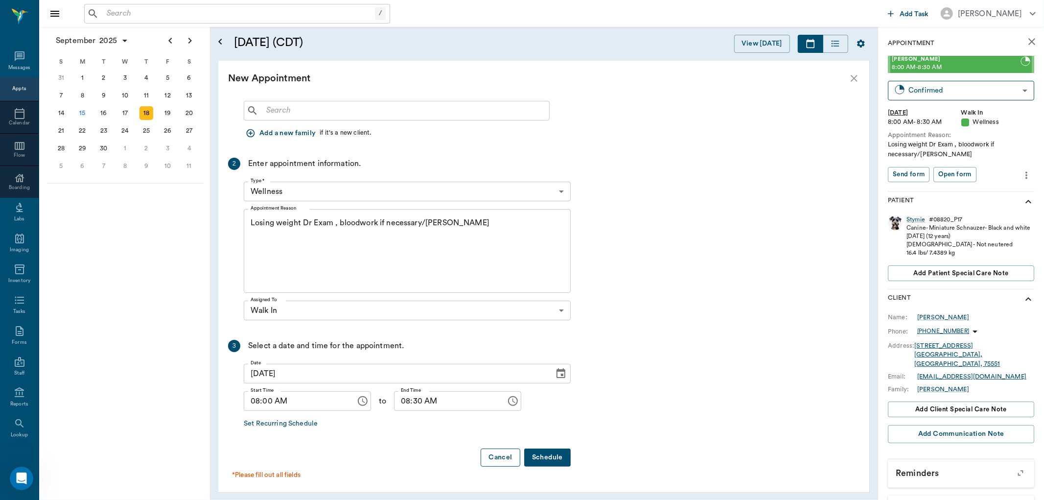
click at [491, 458] on button "Cancel" at bounding box center [500, 457] width 39 height 18
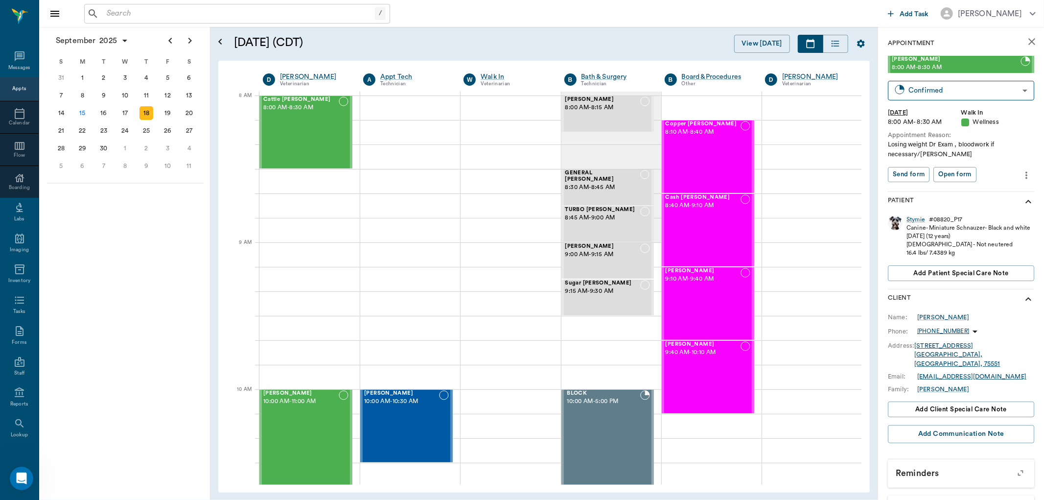
click at [1021, 179] on icon "more" at bounding box center [1026, 175] width 11 height 12
click at [977, 195] on span "Edit appointment" at bounding box center [977, 192] width 82 height 10
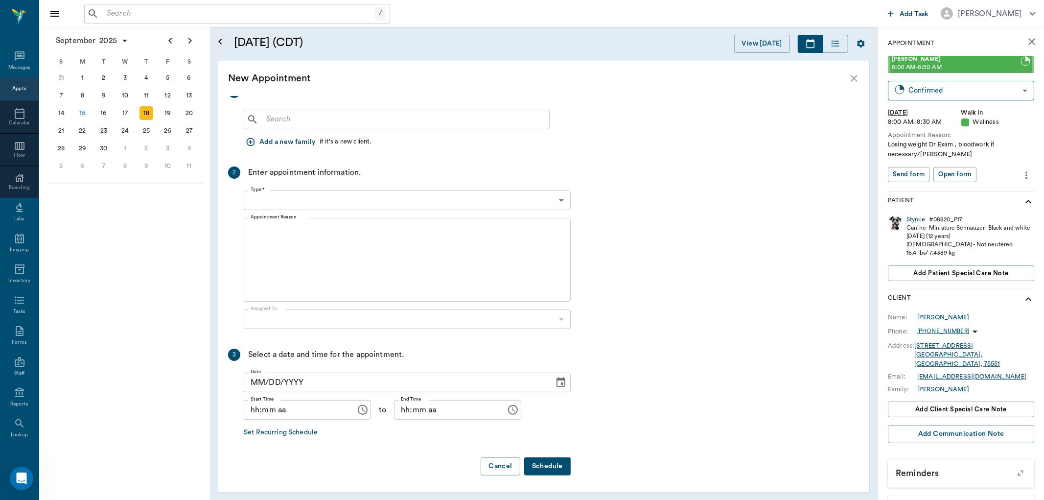
scroll to position [0, 0]
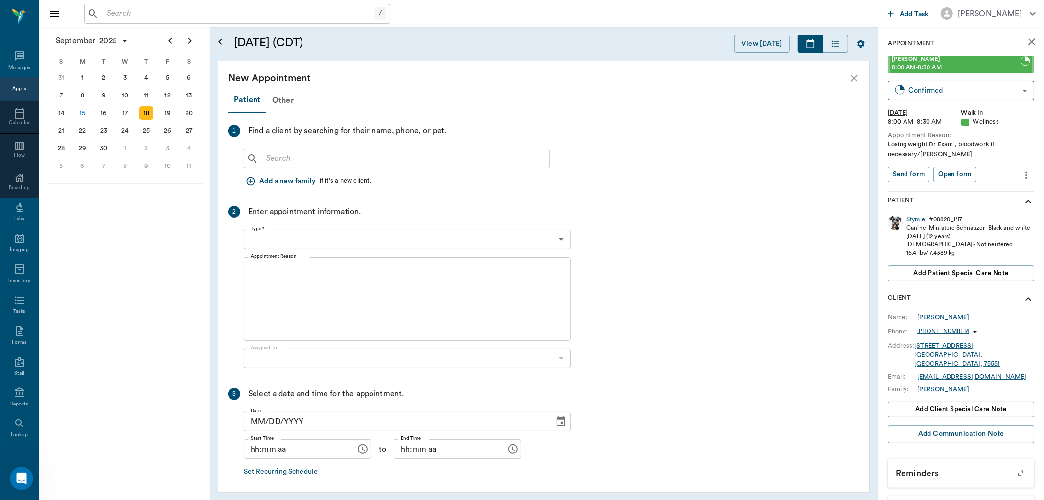
click at [853, 78] on icon "close" at bounding box center [853, 78] width 7 height 7
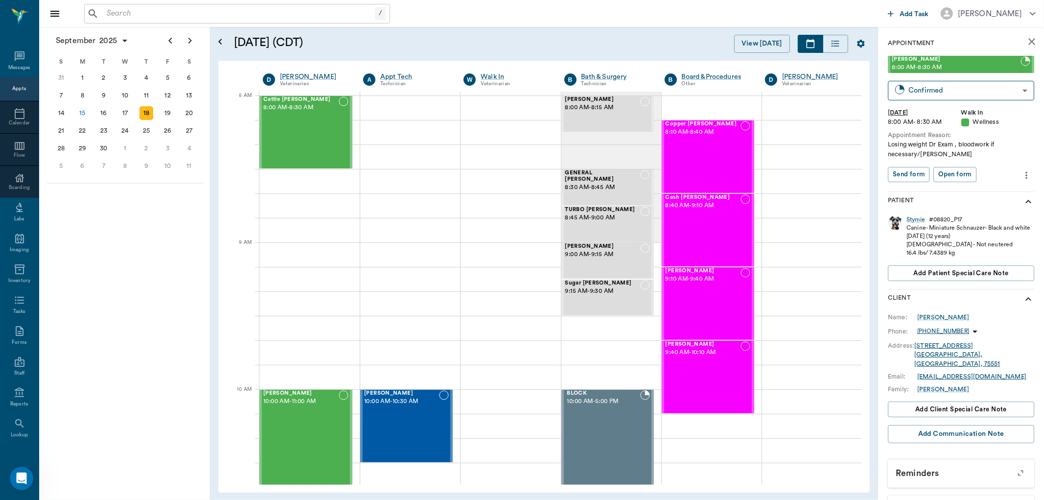
click at [1021, 174] on icon "more" at bounding box center [1026, 175] width 11 height 12
click at [965, 193] on span "Edit appointment" at bounding box center [977, 192] width 82 height 10
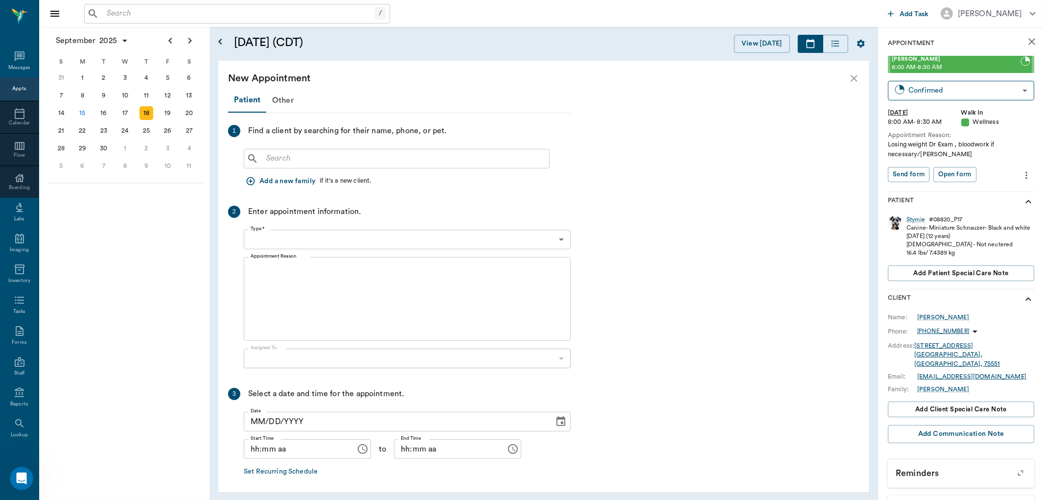
scroll to position [39, 0]
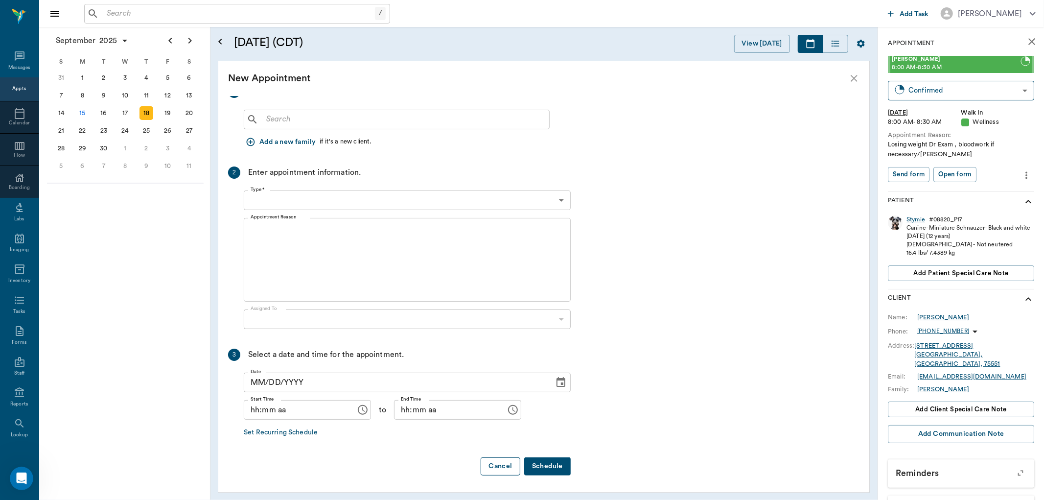
click at [500, 472] on button "Cancel" at bounding box center [500, 466] width 39 height 18
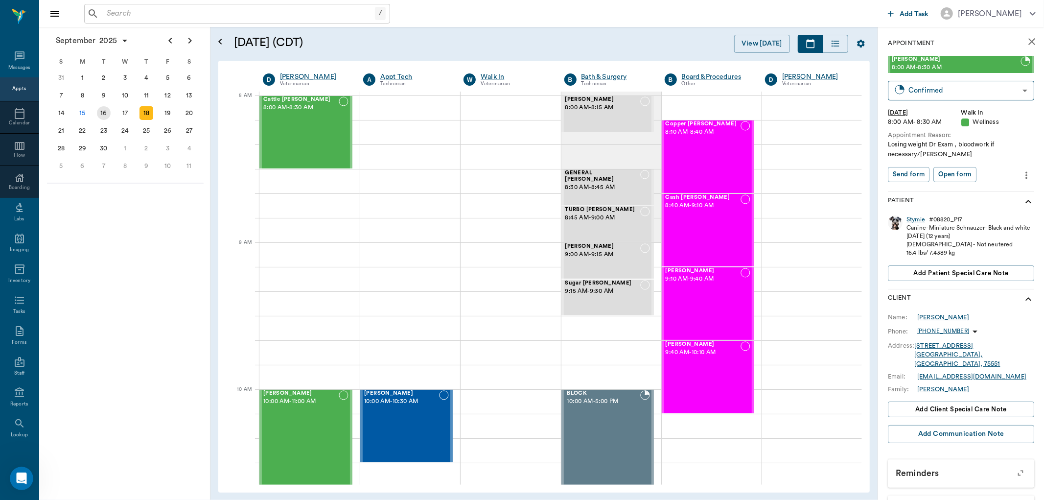
click at [98, 112] on div "16" at bounding box center [104, 113] width 14 height 14
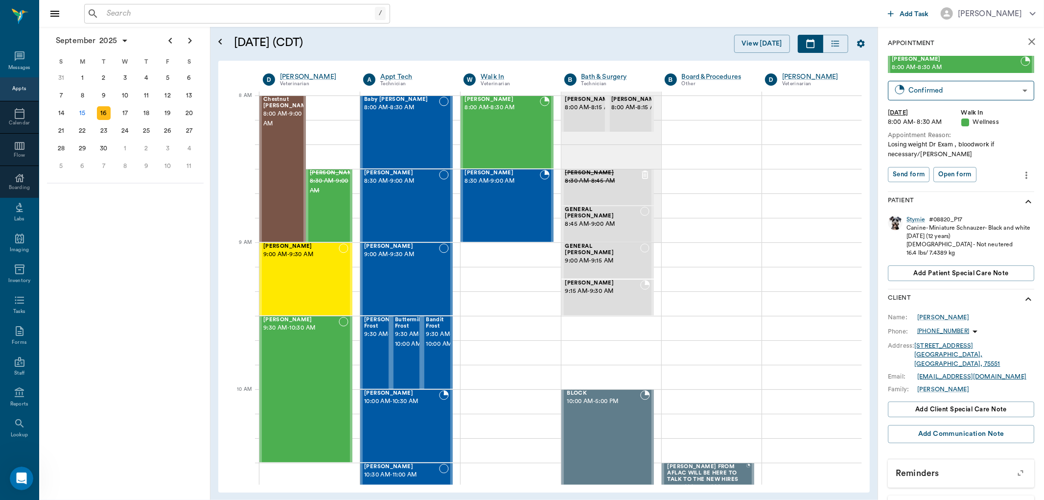
click at [1021, 175] on icon "more" at bounding box center [1026, 175] width 11 height 12
click at [964, 190] on span "Edit appointment" at bounding box center [977, 192] width 82 height 10
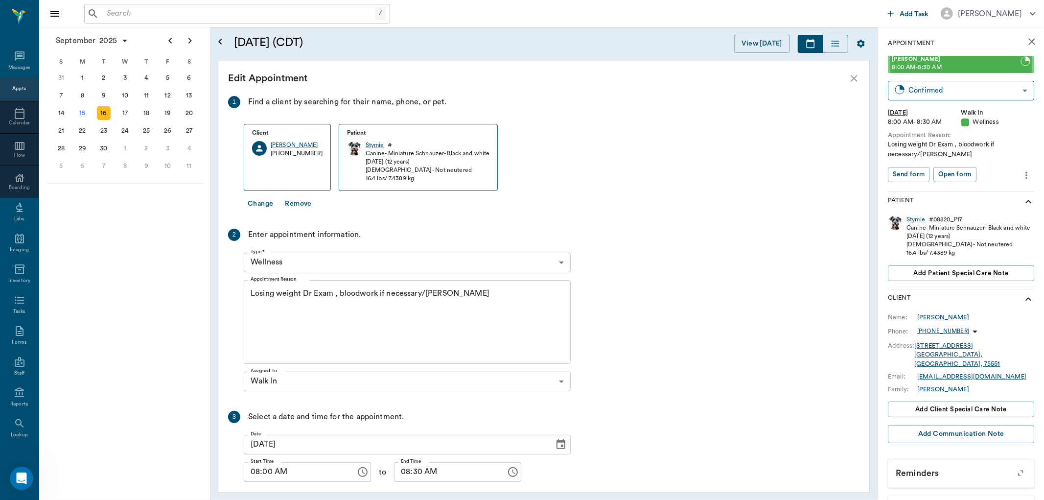
scroll to position [45, 0]
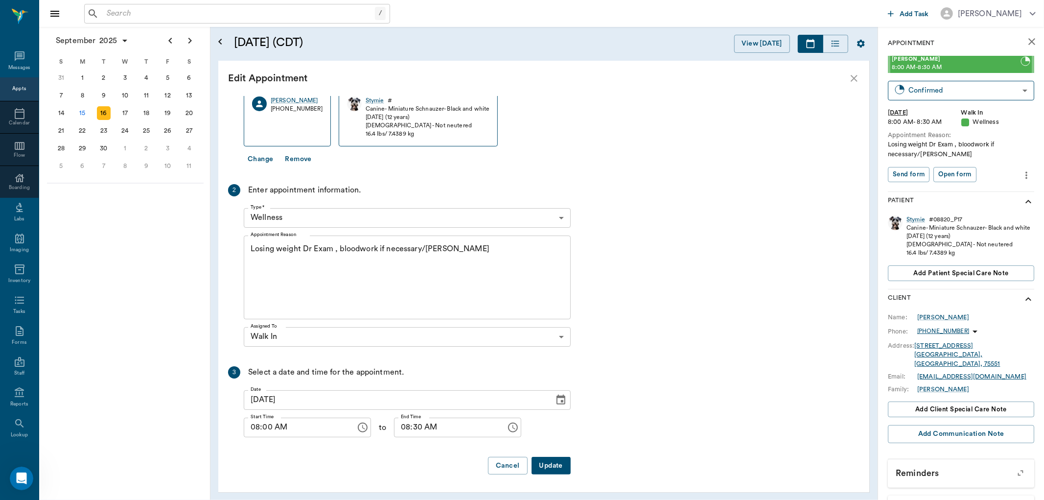
click at [551, 467] on button "Update" at bounding box center [550, 466] width 39 height 18
click at [559, 398] on icon "Choose date, selected date is Sep 16, 2025" at bounding box center [561, 400] width 12 height 12
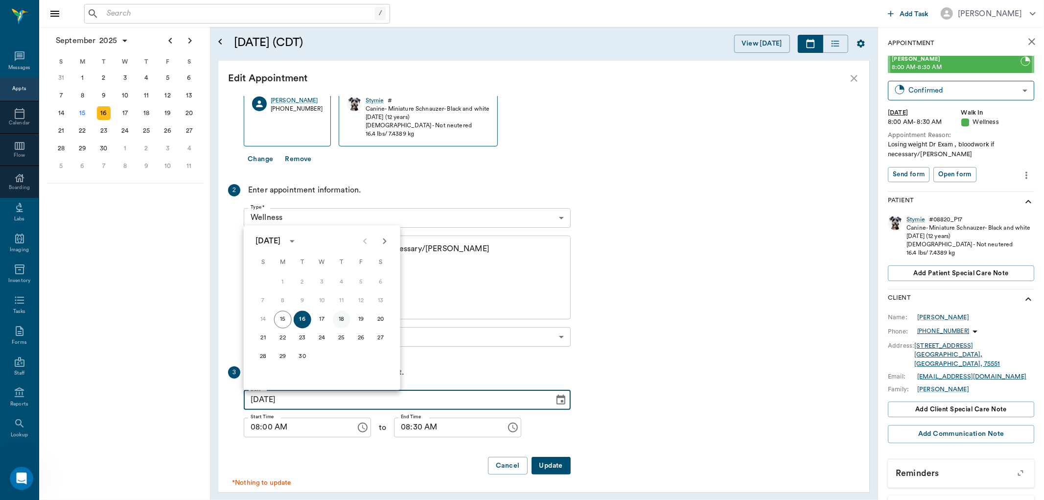
click at [341, 322] on button "18" at bounding box center [342, 320] width 18 height 18
type input "09/18/2025"
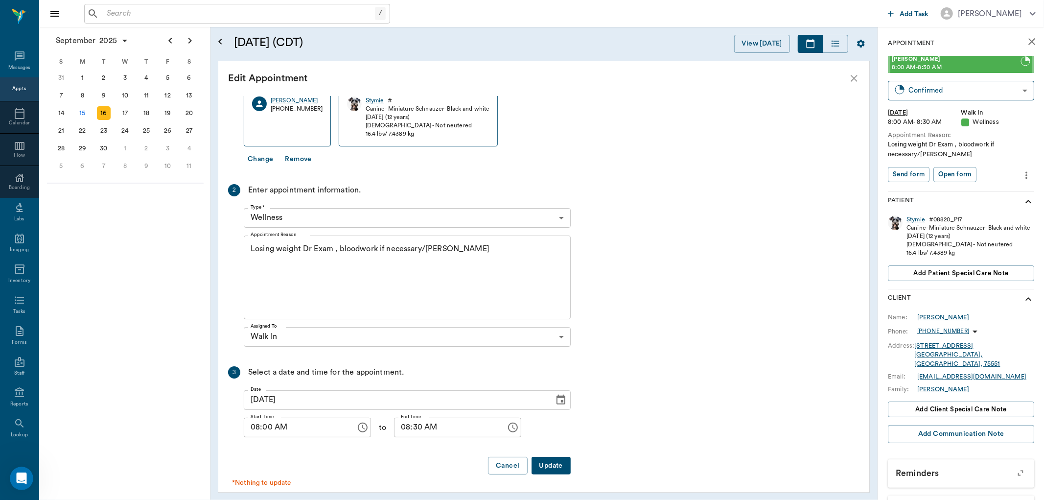
click at [550, 462] on button "Update" at bounding box center [550, 466] width 39 height 18
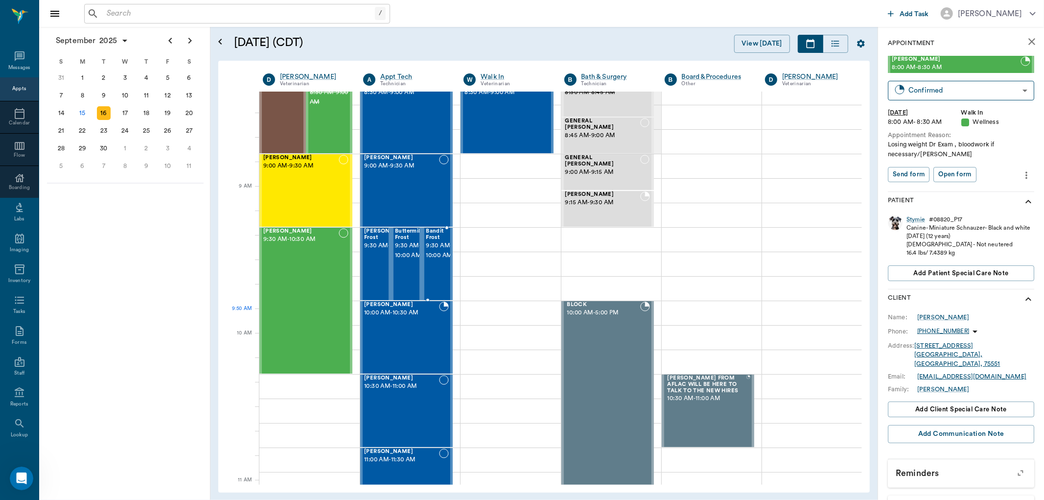
scroll to position [54, 0]
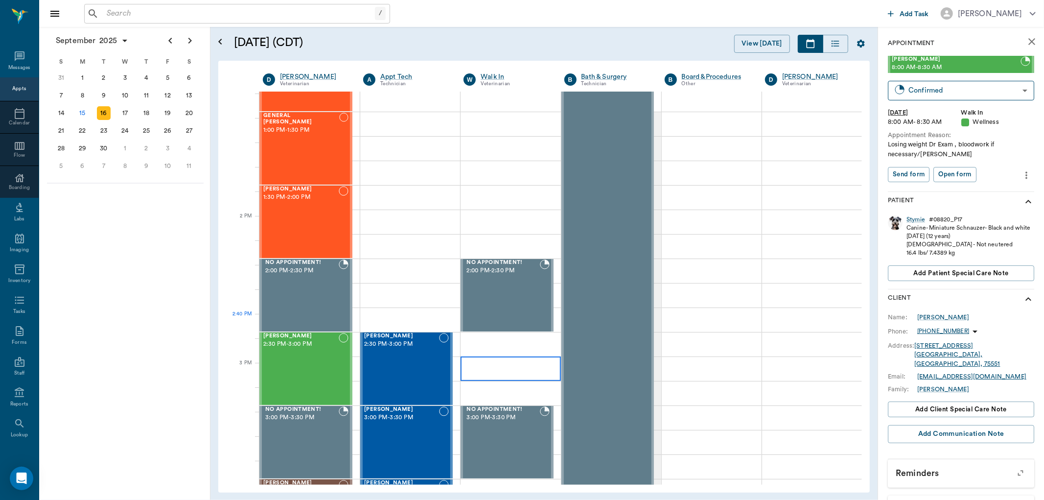
scroll to position [761, 0]
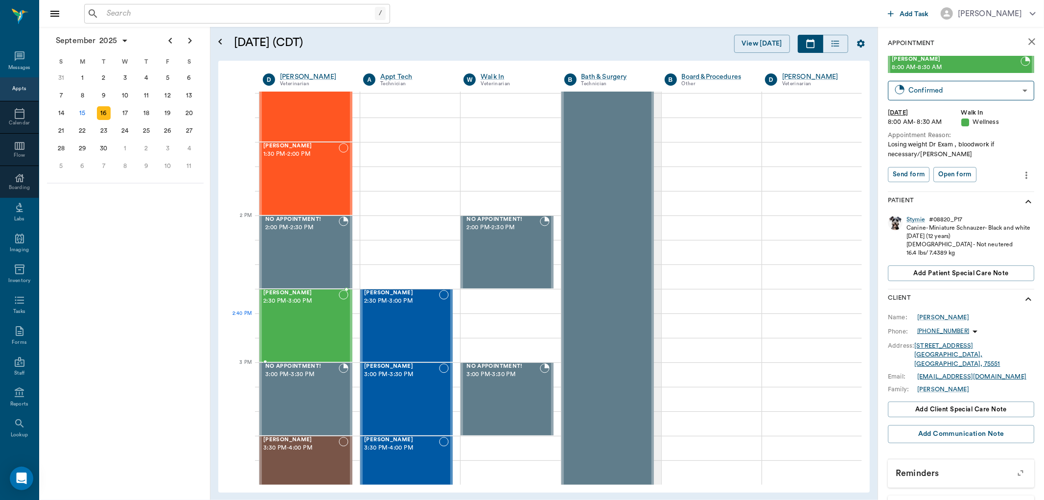
click at [280, 334] on div "[PERSON_NAME] 2:30 PM - 3:00 PM" at bounding box center [300, 325] width 75 height 71
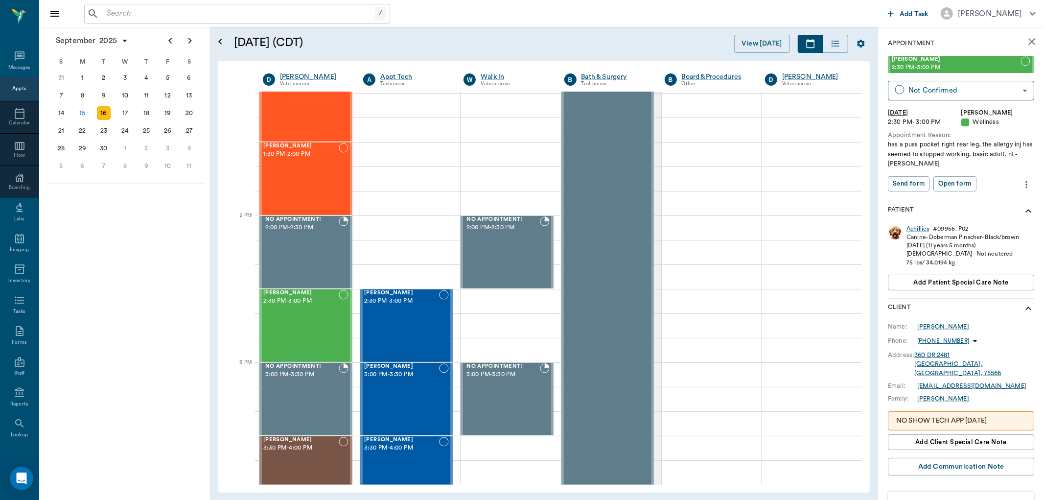
click at [168, 12] on input "text" at bounding box center [239, 14] width 272 height 14
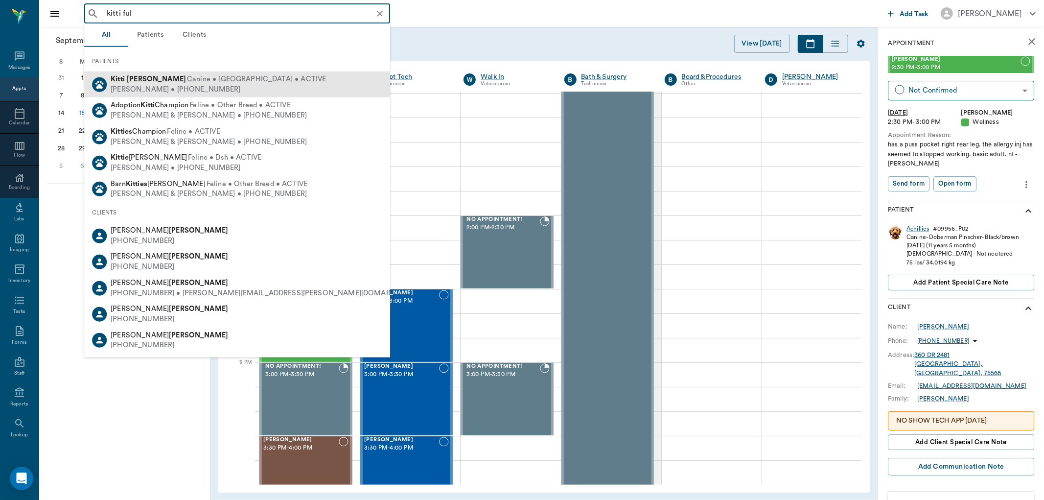
click at [159, 86] on div "[PERSON_NAME] • [PHONE_NUMBER]" at bounding box center [218, 89] width 215 height 10
type input "kitti ful"
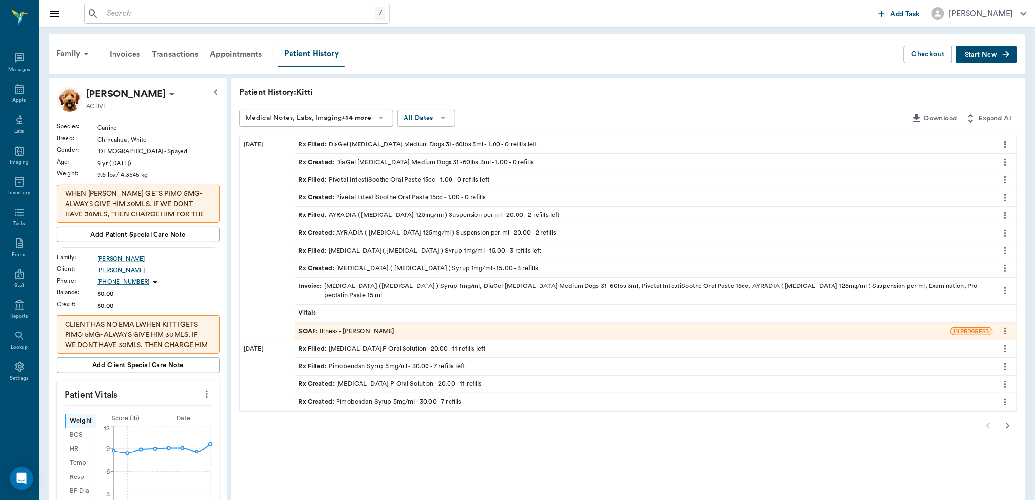
click at [374, 326] on div "SOAP : Illness - [PERSON_NAME]" at bounding box center [347, 330] width 96 height 9
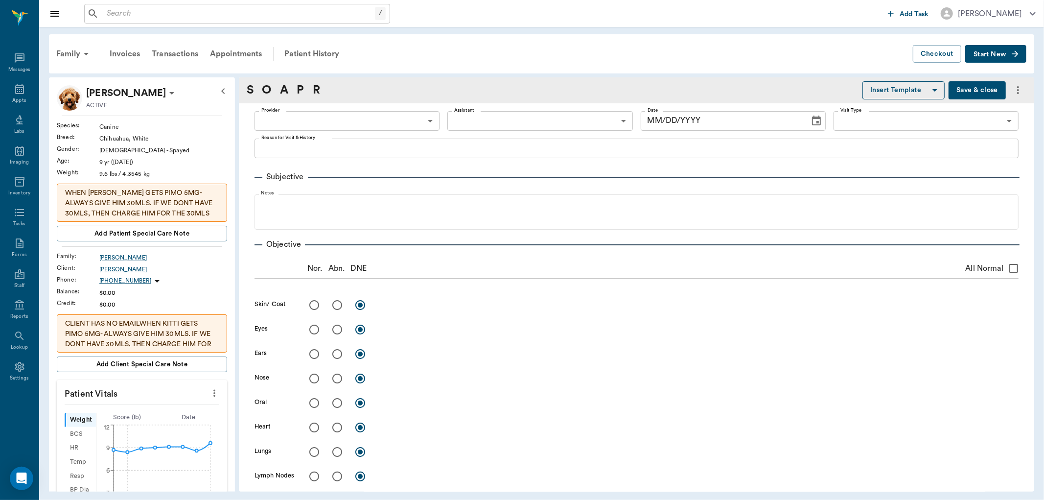
type input "63ec2f075fda476ae8351a4d"
type input "63ec2e7e52e12b0ba117b124"
type input "65d2be4f46e3a538d89b8c15"
type textarea "Started throwing up around [DATE], vomit has subsided Bad liquid diarrea starte…"
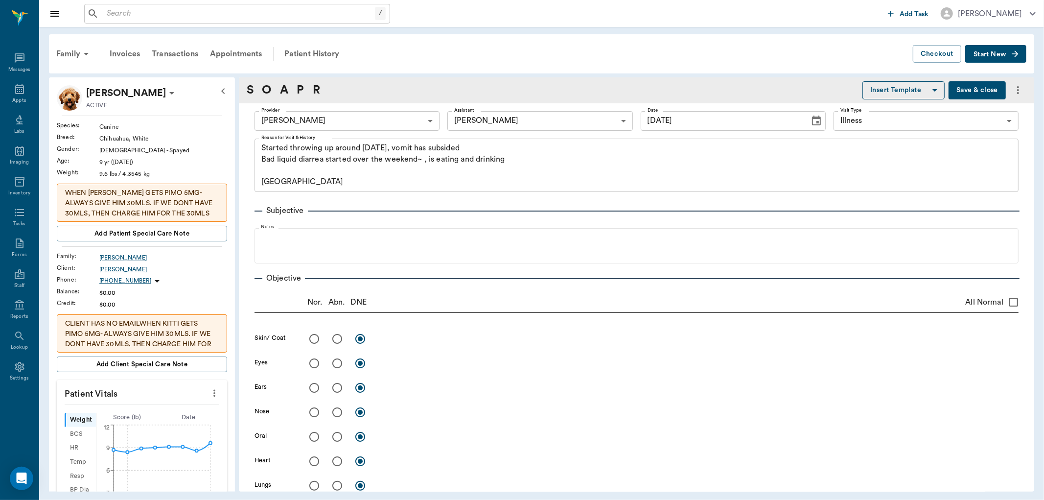
type input "[DATE]"
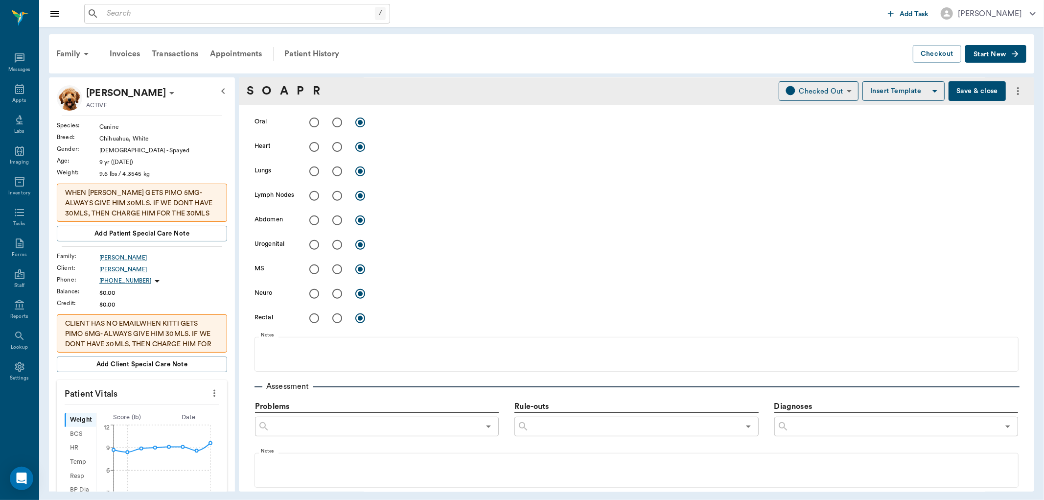
scroll to position [164, 0]
